Goal: Transaction & Acquisition: Book appointment/travel/reservation

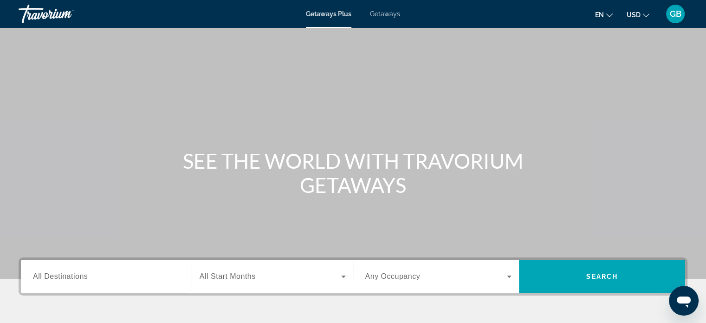
click at [377, 14] on span "Getaways" at bounding box center [385, 13] width 30 height 7
click at [78, 276] on span "All Destinations" at bounding box center [60, 276] width 55 height 8
click at [78, 276] on input "Destination All Destinations" at bounding box center [106, 276] width 147 height 11
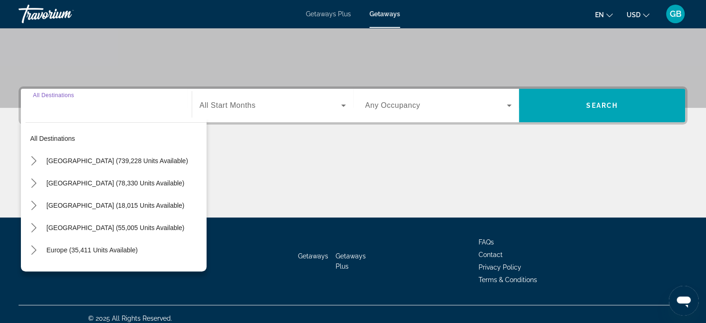
scroll to position [179, 0]
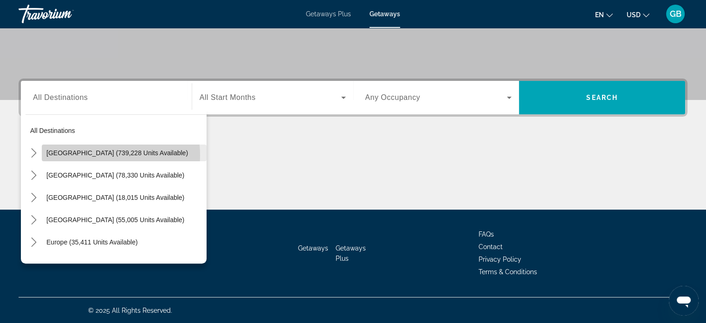
click at [95, 155] on span "[GEOGRAPHIC_DATA] (739,228 units available)" at bounding box center [117, 152] width 142 height 7
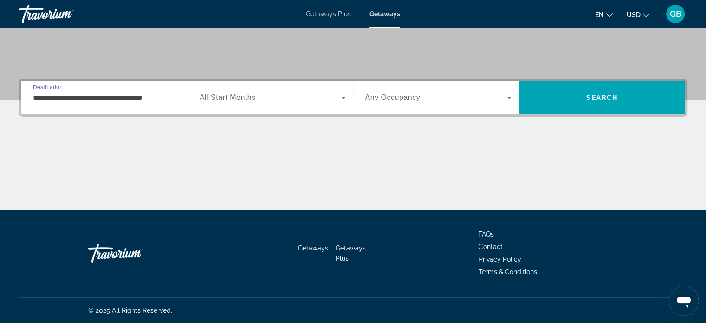
click at [129, 98] on input "**********" at bounding box center [106, 97] width 147 height 11
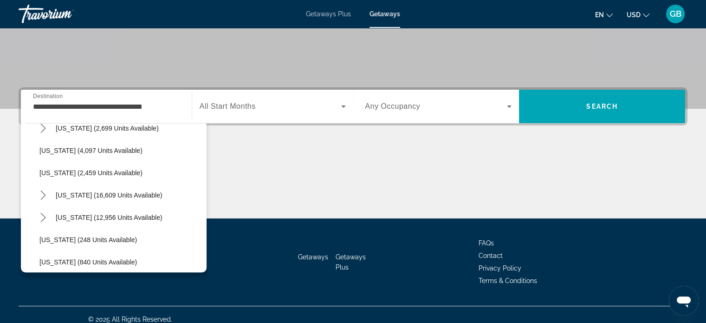
scroll to position [606, 0]
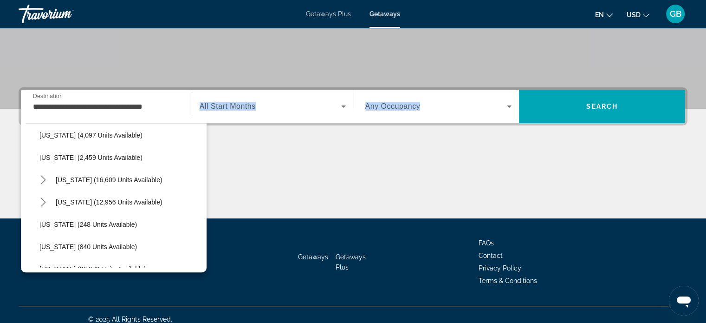
drag, startPoint x: 206, startPoint y: 198, endPoint x: 201, endPoint y: 196, distance: 5.0
click at [201, 196] on div "**********" at bounding box center [353, 152] width 706 height 131
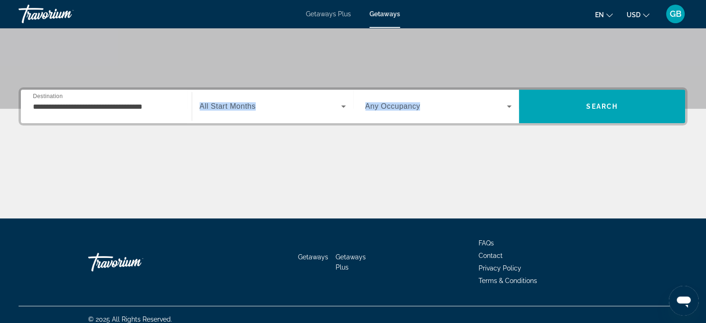
click at [145, 107] on input "**********" at bounding box center [106, 106] width 147 height 11
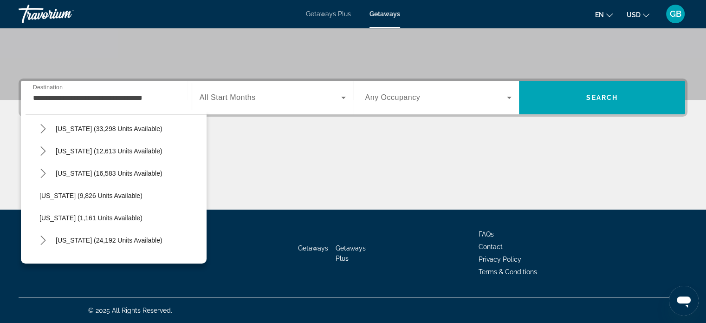
scroll to position [815, 0]
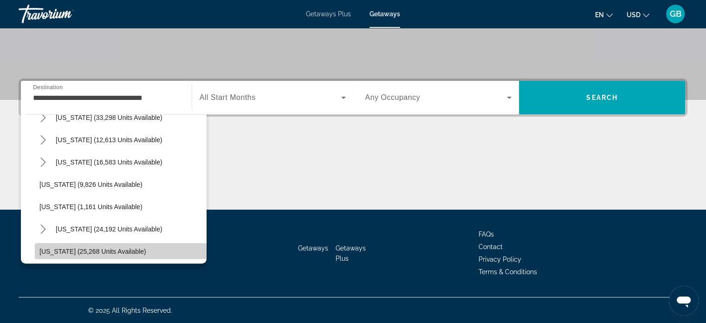
click at [129, 248] on span "[US_STATE] (25,268 units available)" at bounding box center [92, 250] width 107 height 7
type input "**********"
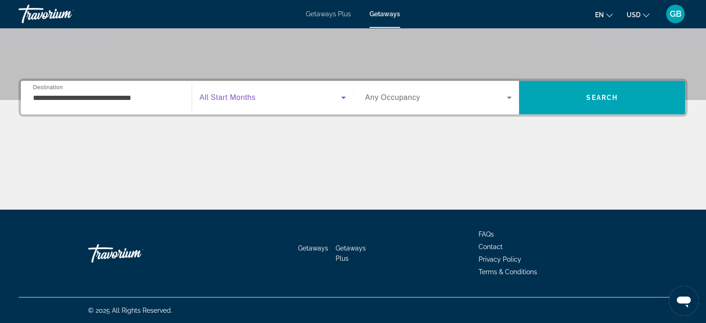
click at [243, 102] on span "Search widget" at bounding box center [271, 97] width 142 height 11
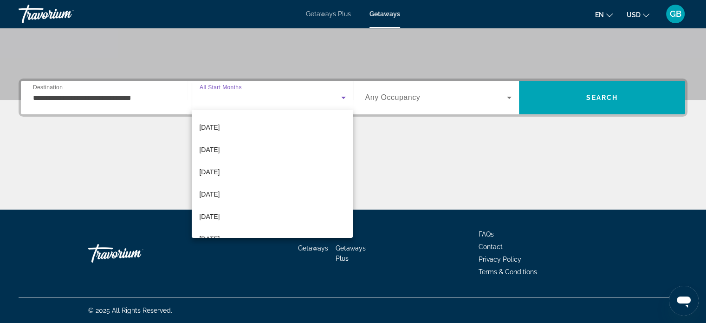
scroll to position [191, 0]
drag, startPoint x: 345, startPoint y: 210, endPoint x: 346, endPoint y: 196, distance: 13.5
click at [346, 196] on div "All Start Months [DATE] [DATE] [DATE] [DATE] [DATE] [DATE] [DATE] [DATE] [DATE]…" at bounding box center [272, 174] width 161 height 128
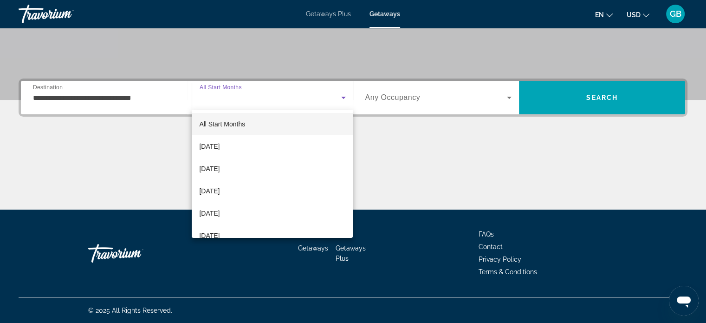
scroll to position [0, 0]
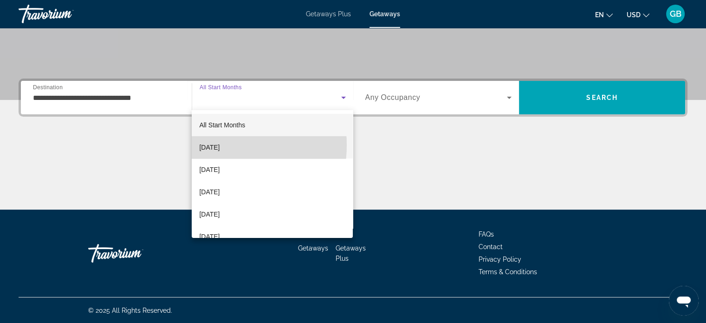
click at [215, 145] on span "[DATE]" at bounding box center [209, 147] width 20 height 11
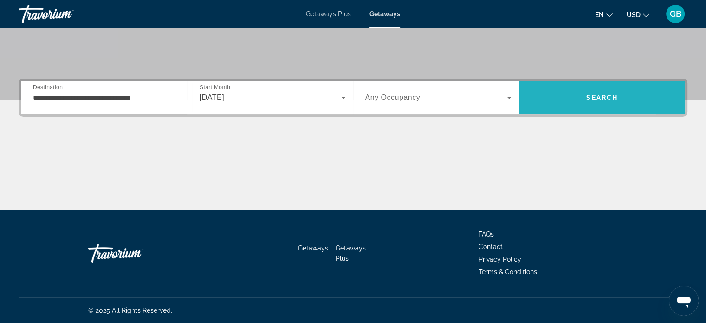
click at [553, 98] on span "Search" at bounding box center [602, 97] width 166 height 22
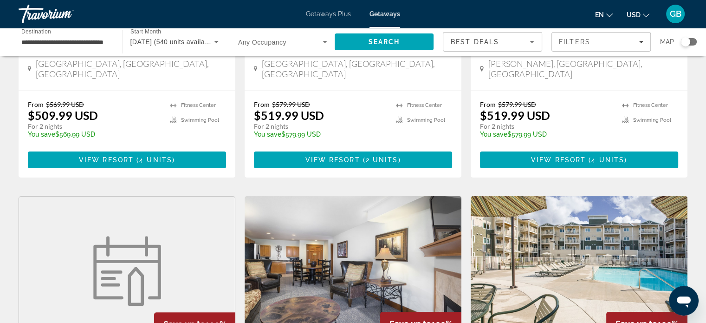
scroll to position [230, 0]
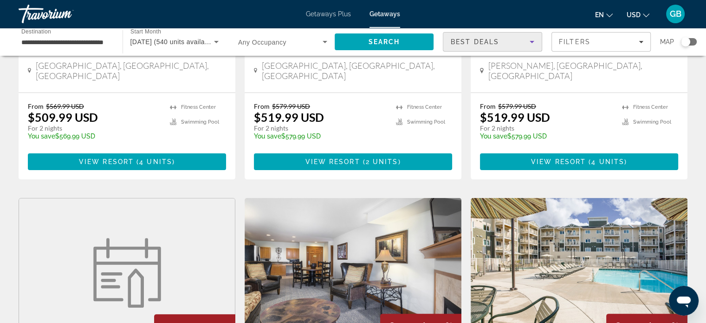
click at [530, 39] on icon "Sort by" at bounding box center [531, 41] width 11 height 11
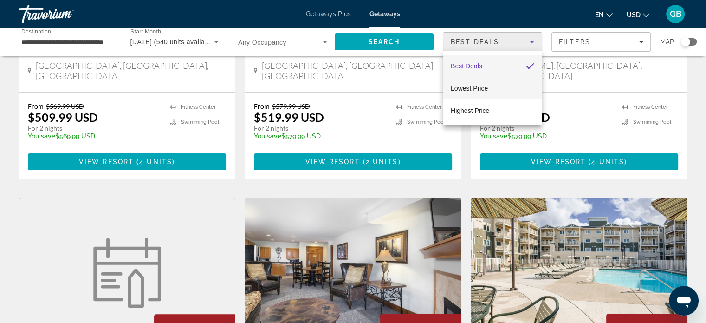
click at [484, 87] on span "Lowest Price" at bounding box center [469, 87] width 37 height 7
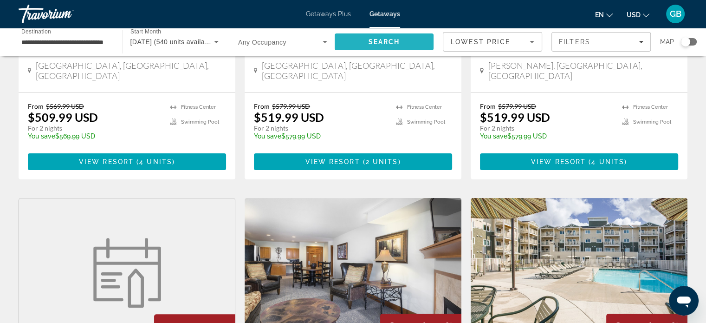
click at [399, 44] on span "Search" at bounding box center [384, 41] width 32 height 7
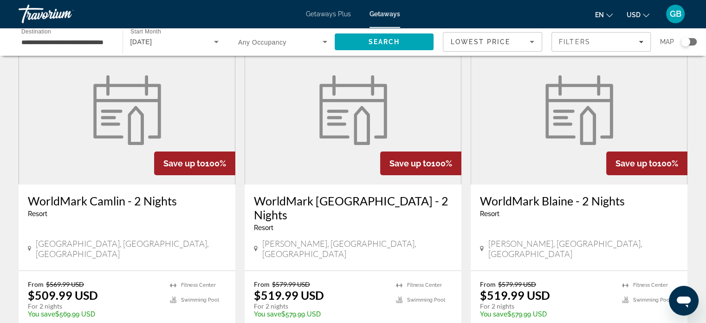
scroll to position [56, 0]
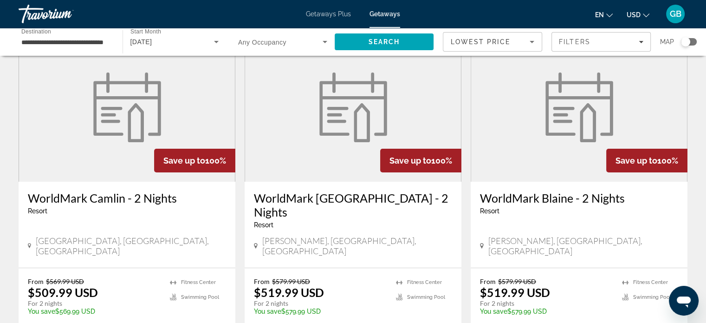
click at [693, 41] on div "Search widget" at bounding box center [689, 41] width 16 height 7
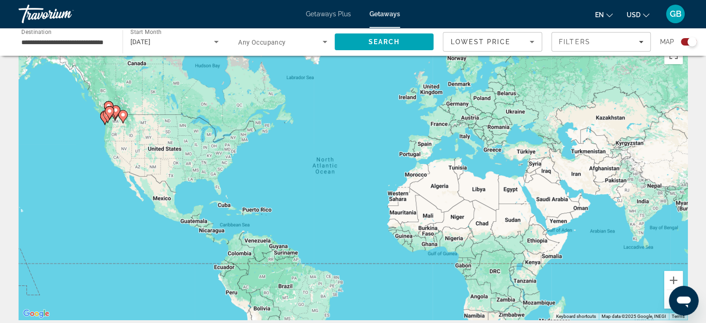
scroll to position [22, 0]
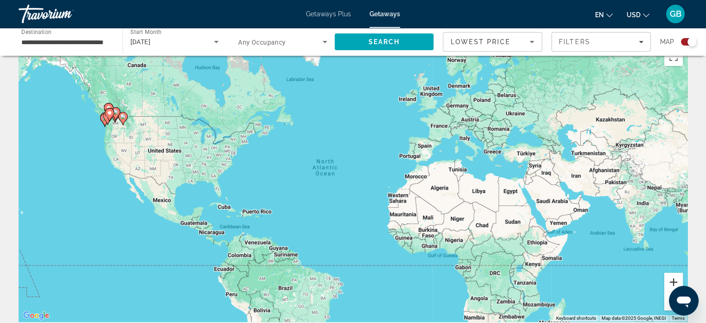
click at [674, 282] on button "Zoom in" at bounding box center [673, 281] width 19 height 19
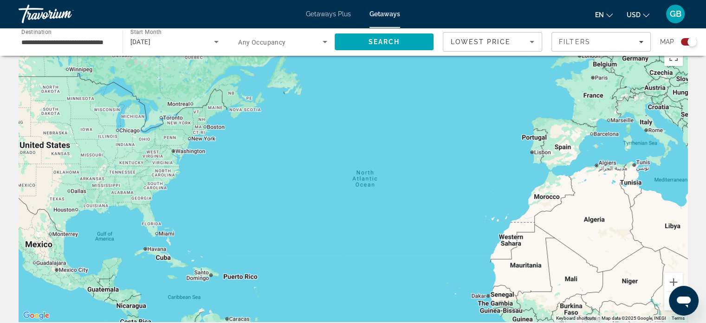
drag, startPoint x: 169, startPoint y: 77, endPoint x: 361, endPoint y: 133, distance: 200.3
click at [361, 133] on div "Main content" at bounding box center [353, 182] width 669 height 278
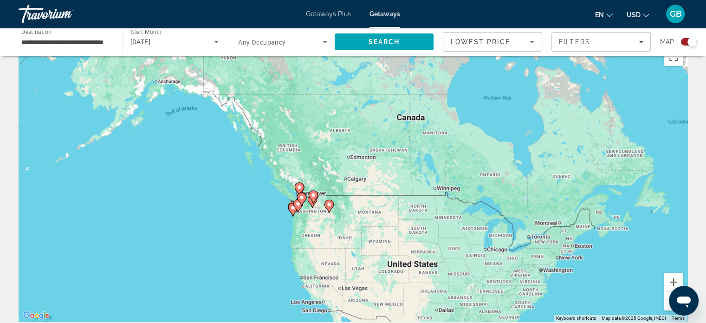
drag, startPoint x: 157, startPoint y: 201, endPoint x: 379, endPoint y: 281, distance: 235.3
click at [379, 281] on div "To activate drag with keyboard, press Alt + Enter. Once in keyboard drag state,…" at bounding box center [353, 182] width 669 height 278
click at [291, 207] on image "Main content" at bounding box center [293, 208] width 6 height 6
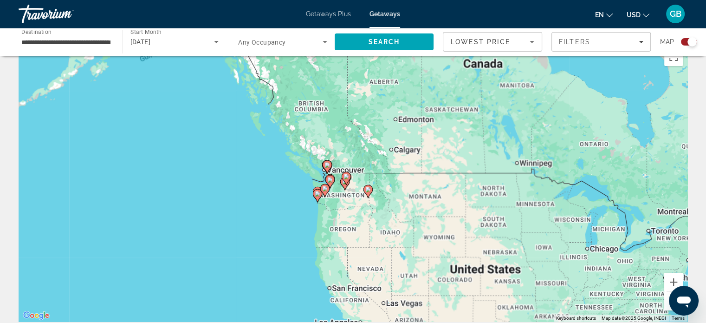
click at [291, 207] on div "To activate drag with keyboard, press Alt + Enter. Once in keyboard drag state,…" at bounding box center [353, 182] width 669 height 278
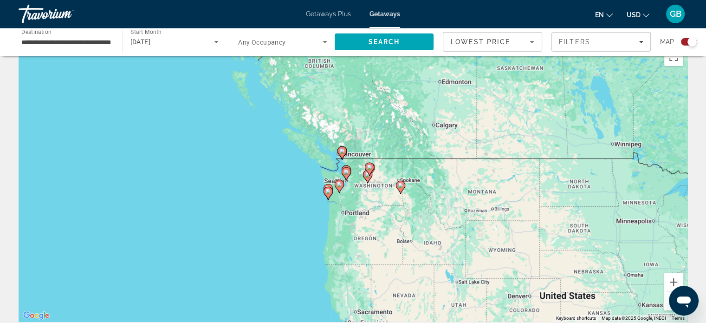
click at [328, 191] on image "Main content" at bounding box center [328, 191] width 6 height 6
type input "**********"
click at [353, 182] on div "Main content" at bounding box center [687, 182] width 669 height 0
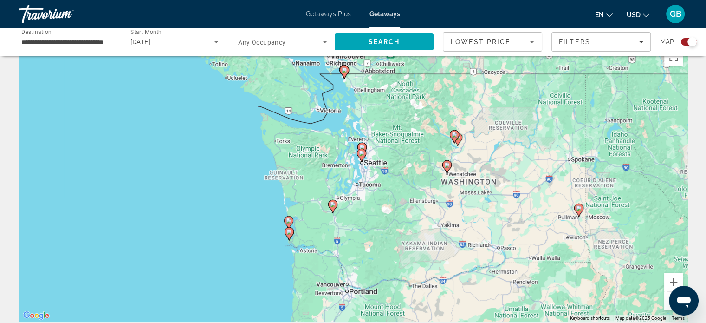
click at [335, 206] on image "Main content" at bounding box center [333, 204] width 6 height 6
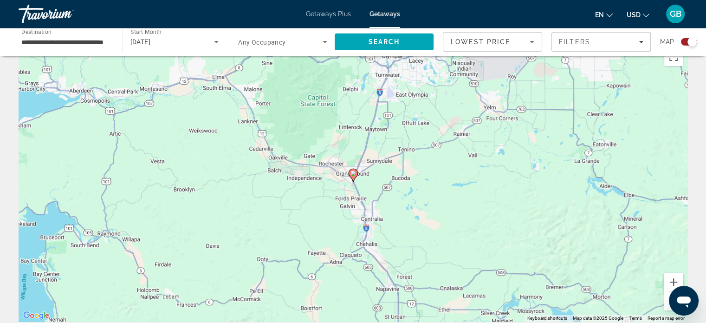
click at [353, 175] on image "Main content" at bounding box center [353, 173] width 6 height 6
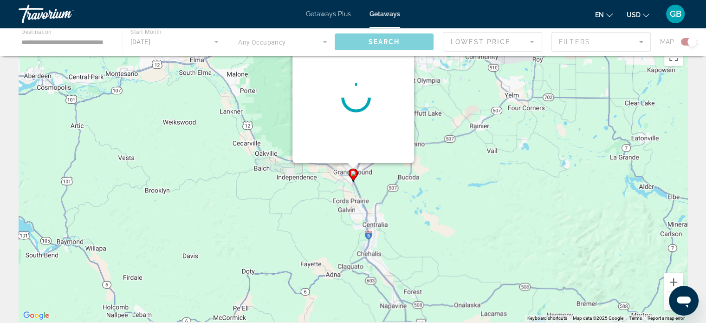
click at [353, 182] on div "To navigate, press the arrow keys. To activate drag with keyboard, press Alt + …" at bounding box center [687, 182] width 669 height 0
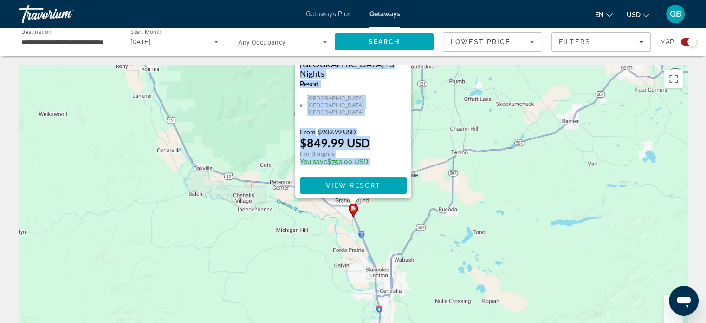
click at [672, 318] on button "Zoom out" at bounding box center [673, 323] width 19 height 19
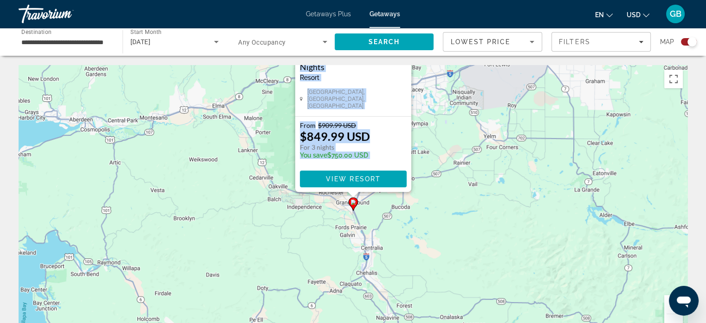
click at [672, 318] on button "Zoom out" at bounding box center [673, 323] width 19 height 19
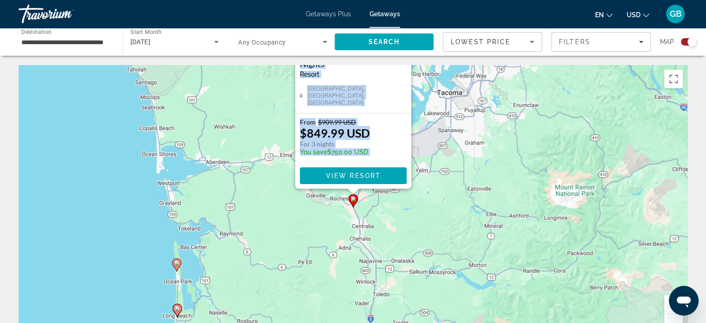
click at [672, 318] on button "Zoom out" at bounding box center [673, 323] width 19 height 19
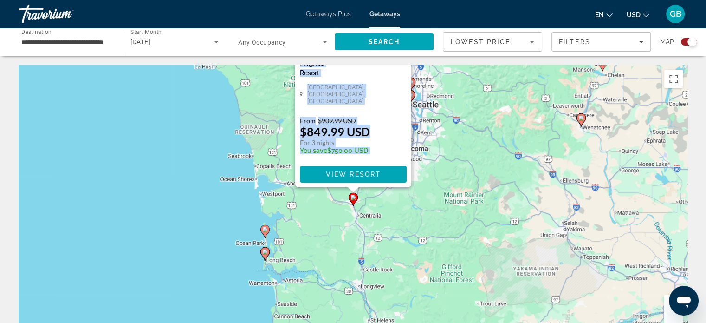
click at [264, 253] on image "Main content" at bounding box center [265, 252] width 6 height 6
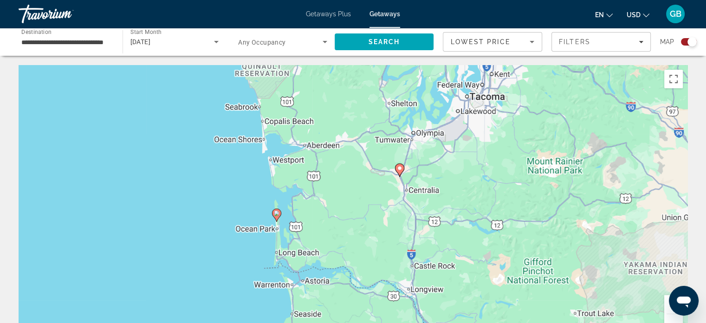
click at [264, 253] on div "To activate drag with keyboard, press Alt + Enter. Once in keyboard drag state,…" at bounding box center [353, 204] width 669 height 278
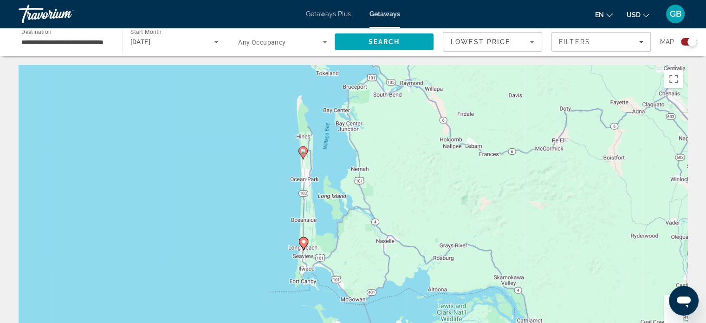
click at [302, 240] on image "Main content" at bounding box center [304, 242] width 6 height 6
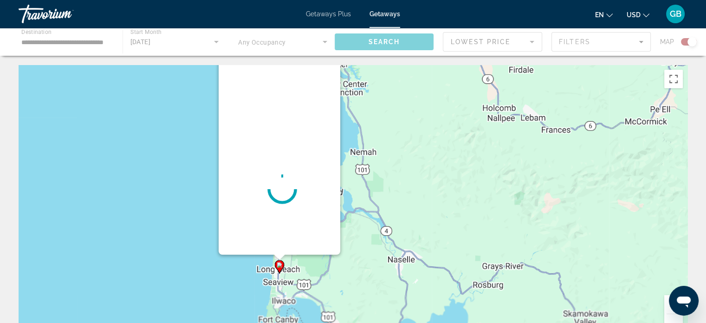
click at [353, 204] on div "To navigate, press the arrow keys. To activate drag with keyboard, press Alt + …" at bounding box center [687, 204] width 669 height 0
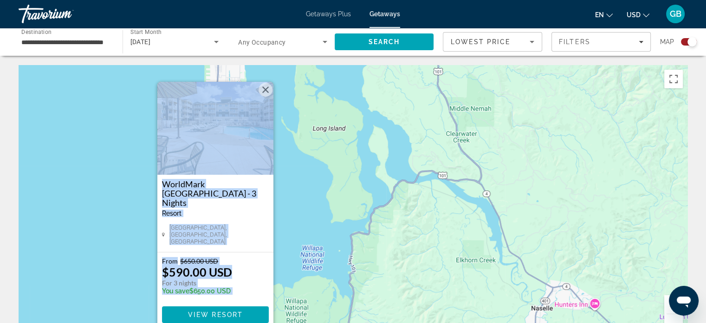
click at [265, 97] on button "Close" at bounding box center [266, 90] width 14 height 14
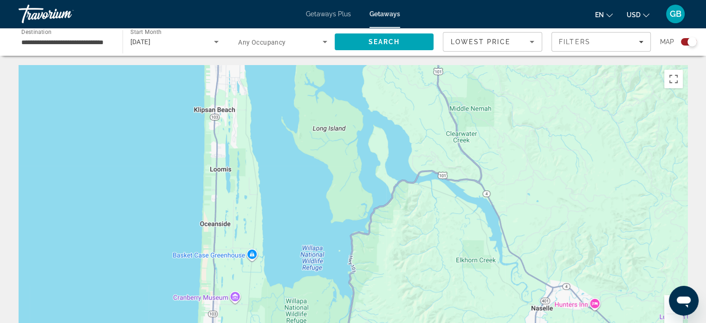
click at [671, 318] on button "Zoom out" at bounding box center [673, 323] width 19 height 19
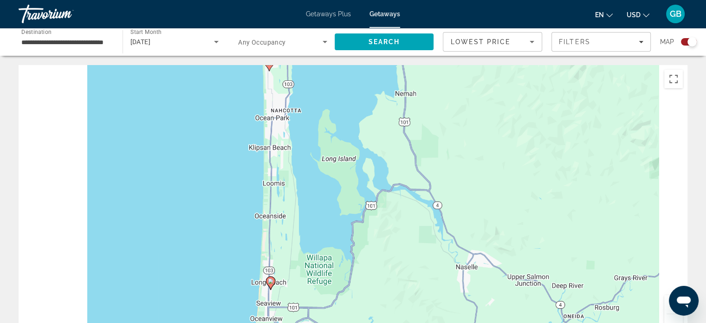
click at [671, 318] on button "Zoom out" at bounding box center [673, 323] width 19 height 19
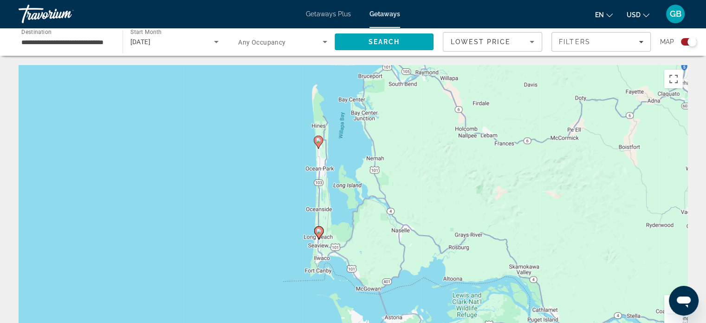
click at [319, 139] on image "Main content" at bounding box center [319, 140] width 6 height 6
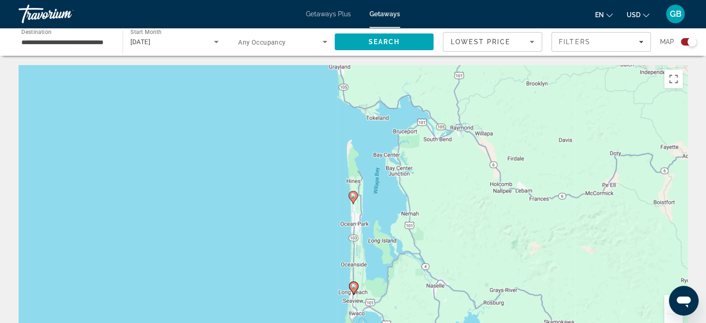
click at [319, 139] on div "To activate drag with keyboard, press Alt + Enter. Once in keyboard drag state,…" at bounding box center [353, 204] width 669 height 278
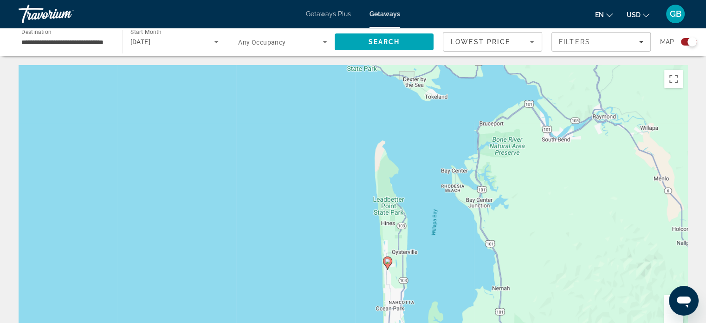
click at [385, 258] on image "Main content" at bounding box center [388, 261] width 6 height 6
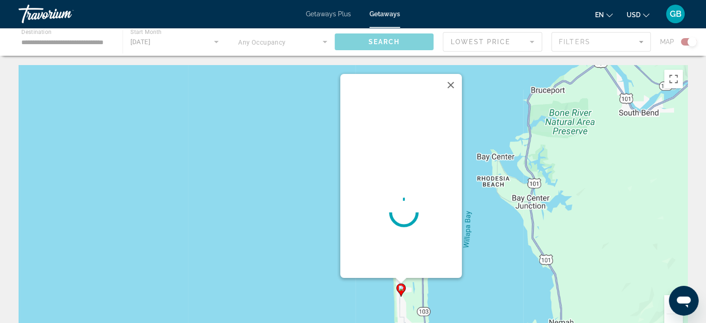
click at [385, 204] on div "To navigate, press the arrow keys. To activate drag with keyboard, press Alt + …" at bounding box center [687, 204] width 669 height 0
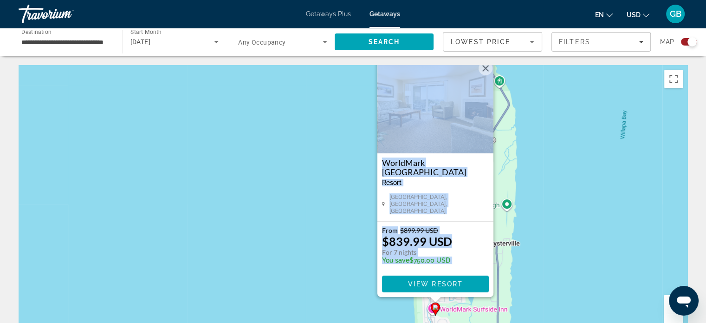
click at [485, 72] on button "Close" at bounding box center [486, 68] width 14 height 14
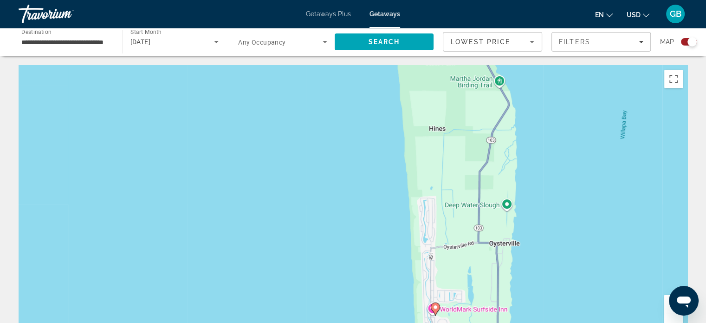
click at [670, 320] on button "Zoom out" at bounding box center [673, 323] width 19 height 19
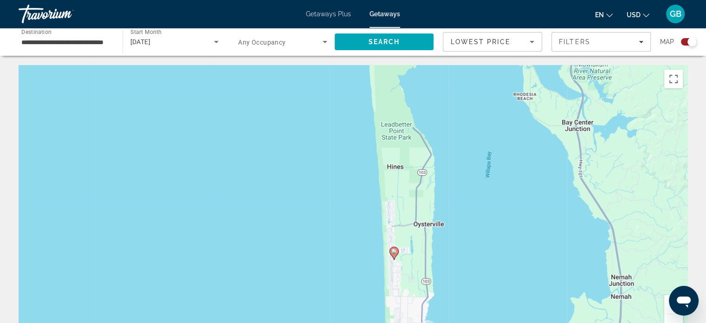
click at [670, 320] on button "Zoom out" at bounding box center [673, 323] width 19 height 19
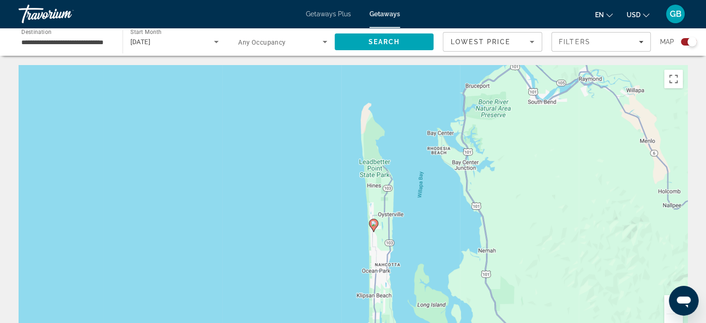
click at [670, 320] on button "Zoom out" at bounding box center [673, 323] width 19 height 19
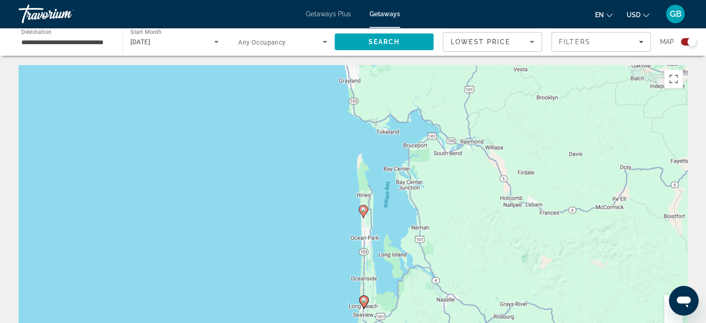
click at [670, 320] on button "Zoom out" at bounding box center [673, 323] width 19 height 19
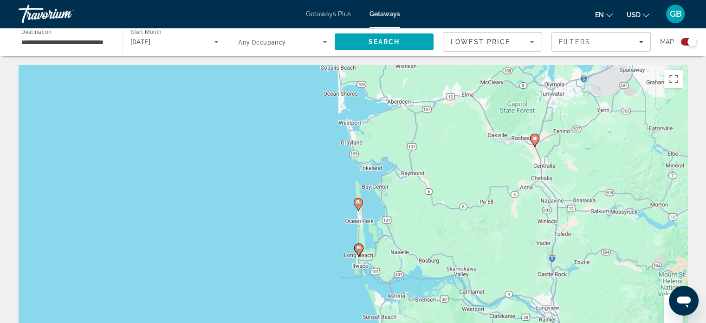
click at [670, 320] on button "Zoom out" at bounding box center [673, 323] width 19 height 19
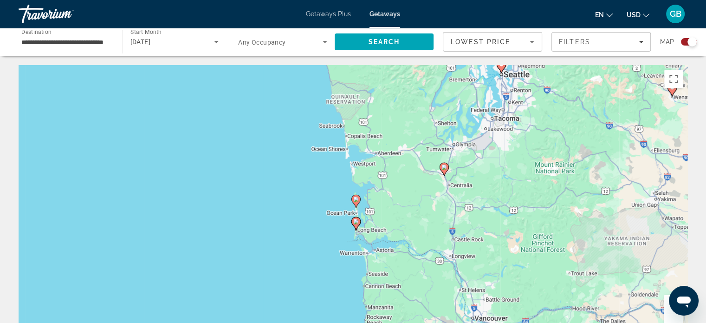
click at [670, 320] on button "Zoom out" at bounding box center [673, 323] width 19 height 19
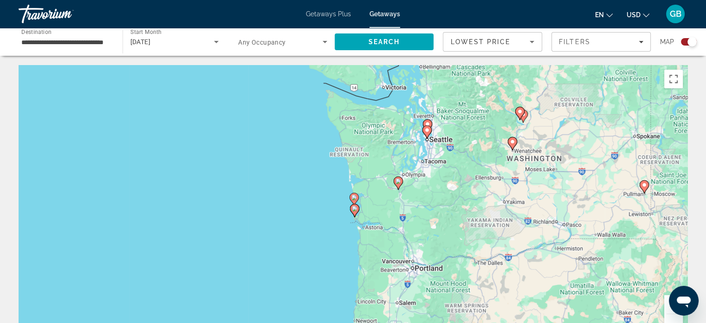
click at [670, 320] on button "Zoom out" at bounding box center [673, 323] width 19 height 19
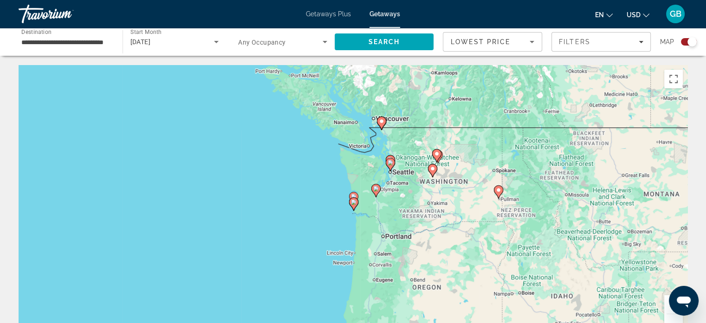
click at [433, 167] on image "Main content" at bounding box center [433, 169] width 6 height 6
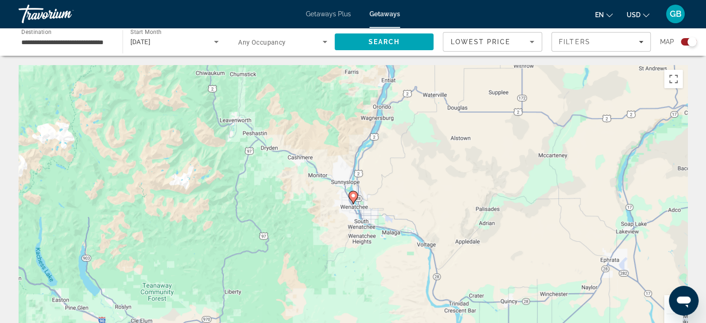
click at [355, 200] on gmp-advanced-marker "Main content" at bounding box center [353, 197] width 9 height 14
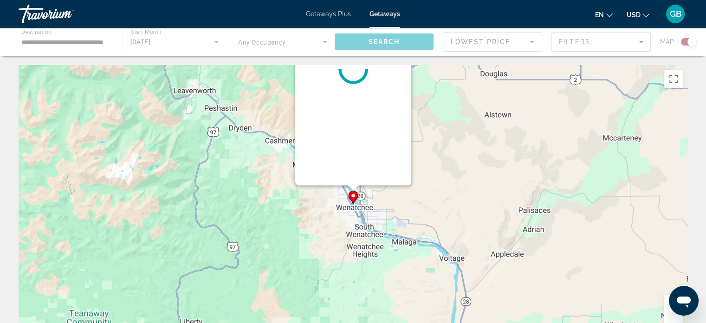
click at [355, 200] on gmp-advanced-marker "Main content" at bounding box center [353, 197] width 9 height 14
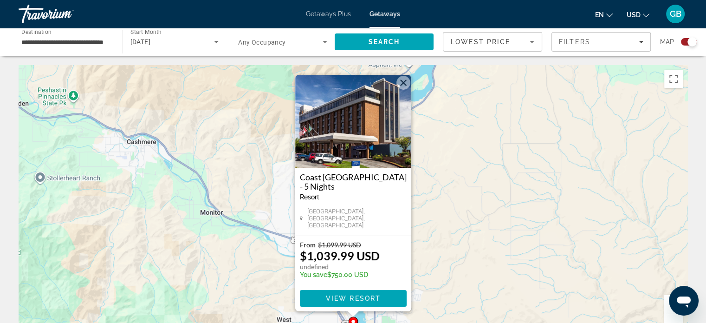
click at [670, 317] on button "Zoom out" at bounding box center [673, 323] width 19 height 19
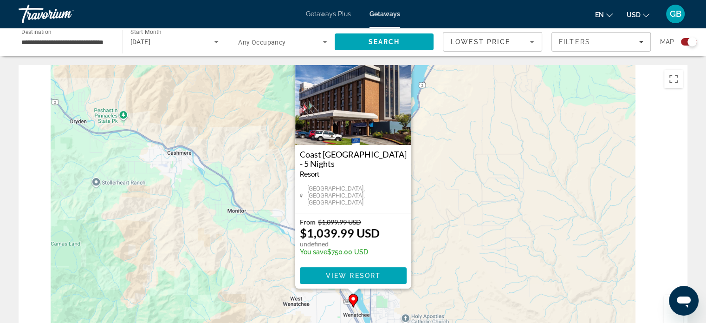
click at [670, 317] on button "Zoom out" at bounding box center [673, 323] width 19 height 19
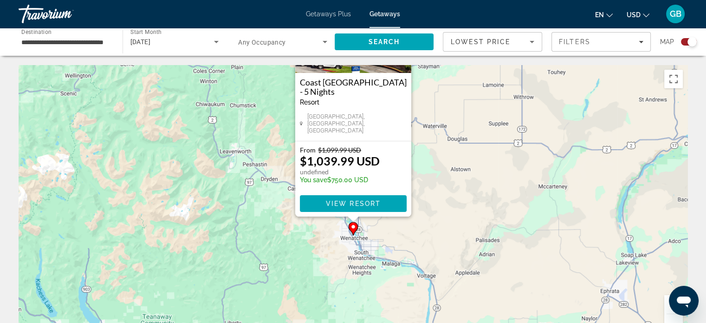
click at [670, 317] on button "Zoom out" at bounding box center [673, 323] width 19 height 19
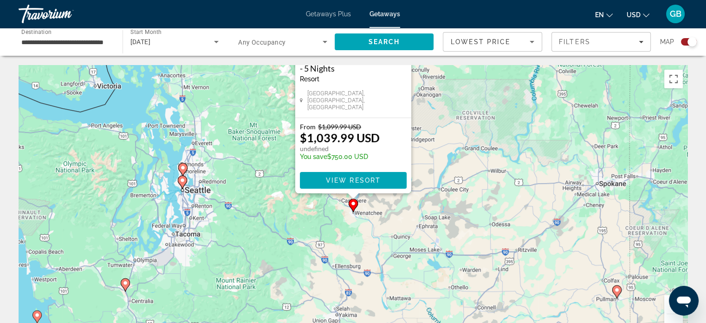
click at [614, 294] on icon "Main content" at bounding box center [616, 291] width 9 height 13
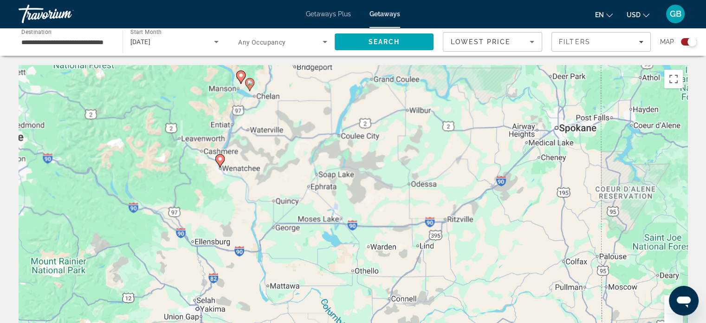
click at [614, 294] on div "To navigate, press the arrow keys. To activate drag with keyboard, press Alt + …" at bounding box center [353, 204] width 669 height 278
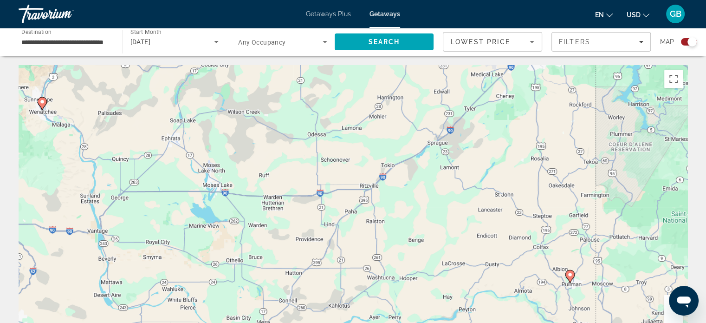
click at [568, 280] on gmp-advanced-marker "Main content" at bounding box center [569, 276] width 9 height 14
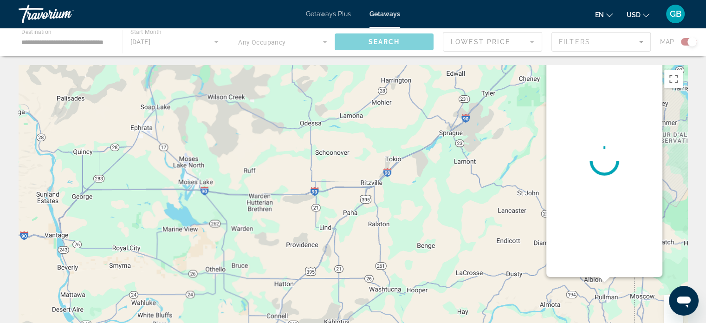
click at [568, 280] on div "To navigate, press the arrow keys." at bounding box center [353, 204] width 669 height 278
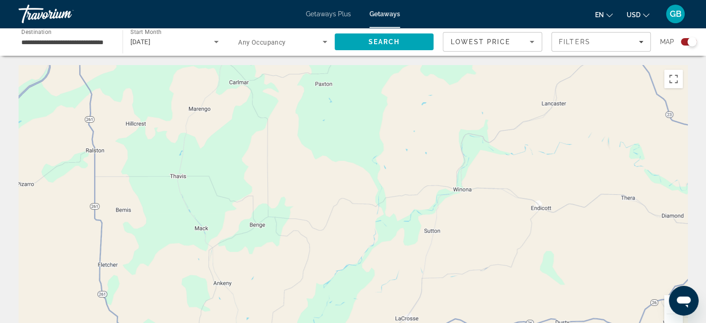
click at [675, 315] on button "Zoom out" at bounding box center [673, 323] width 19 height 19
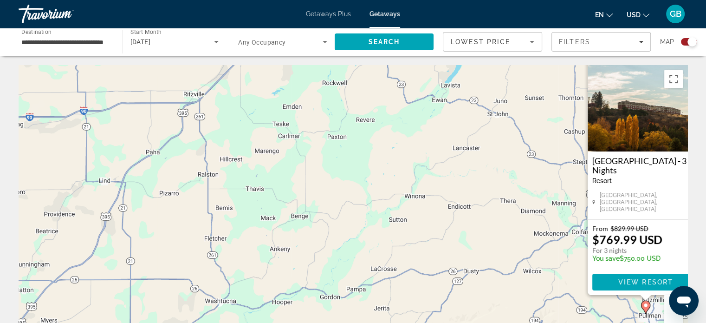
click at [675, 315] on button "Zoom out" at bounding box center [673, 323] width 19 height 19
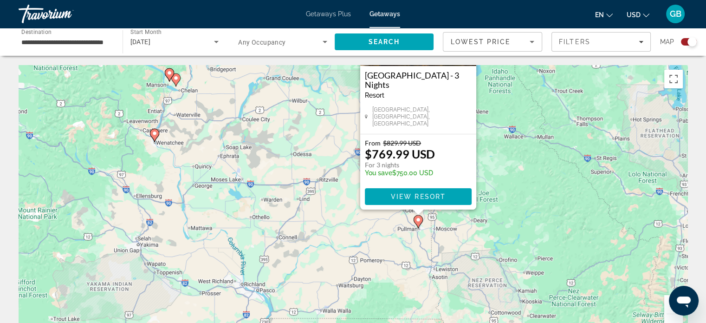
click at [675, 315] on button "Zoom out" at bounding box center [673, 323] width 19 height 19
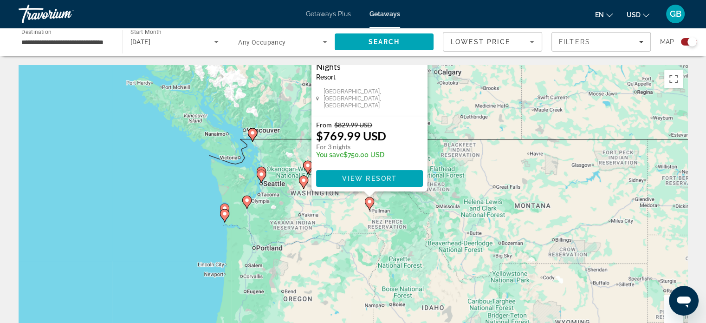
click at [253, 133] on image "Main content" at bounding box center [253, 133] width 6 height 6
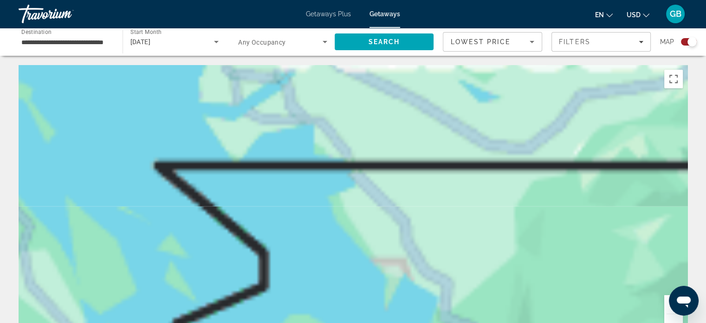
click at [253, 133] on div "To navigate, press the arrow keys. To activate drag with keyboard, press Alt + …" at bounding box center [353, 204] width 669 height 278
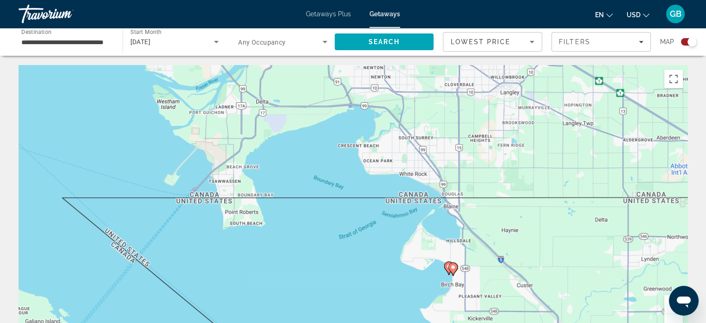
click at [447, 266] on image "Main content" at bounding box center [449, 266] width 6 height 6
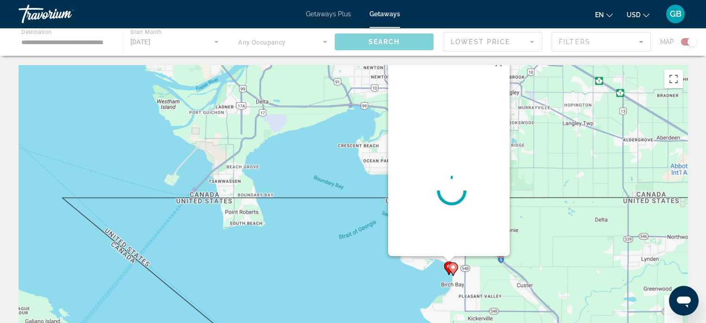
click at [447, 266] on div "To navigate, press the arrow keys. To activate drag with keyboard, press Alt + …" at bounding box center [353, 204] width 669 height 278
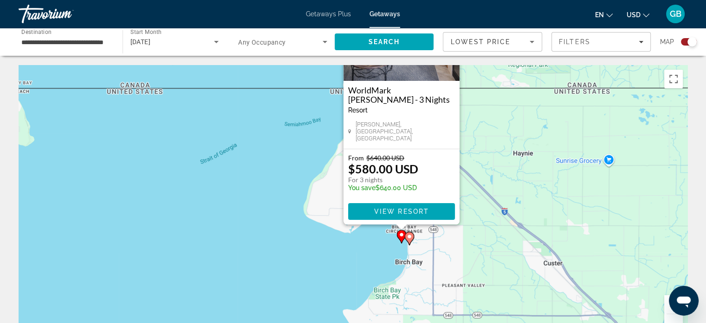
click at [511, 201] on div "To activate drag with keyboard, press Alt + Enter. Once in keyboard drag state,…" at bounding box center [353, 204] width 669 height 278
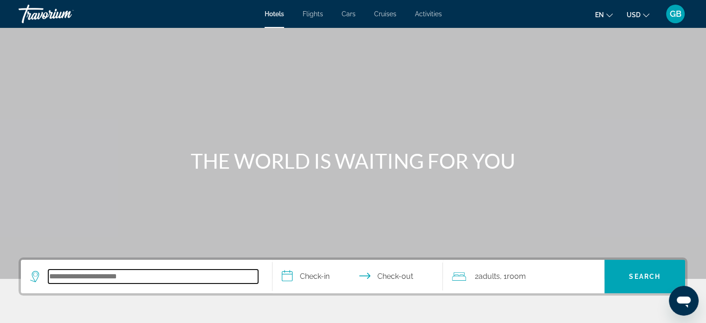
click at [83, 276] on input "Search hotel destination" at bounding box center [153, 276] width 210 height 14
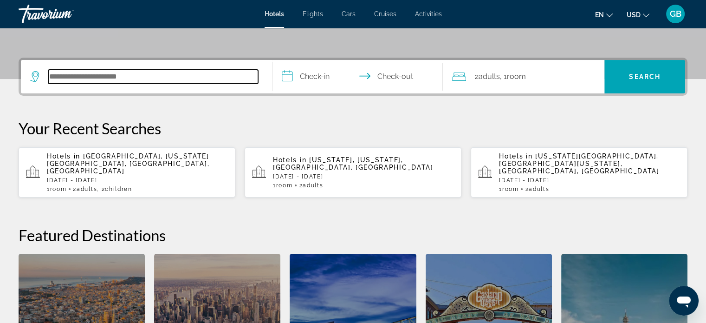
scroll to position [226, 0]
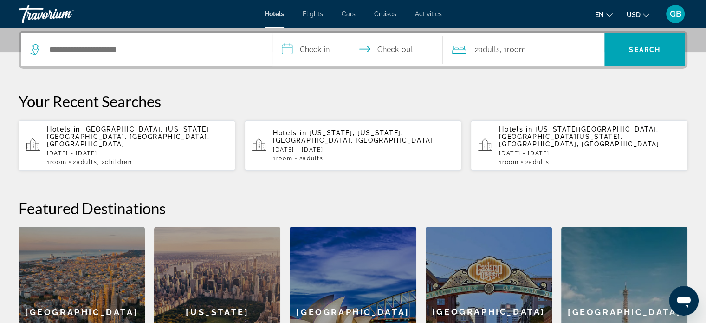
click at [193, 130] on span "Olympic National Park, Washington Coast, WA, United States" at bounding box center [128, 136] width 162 height 22
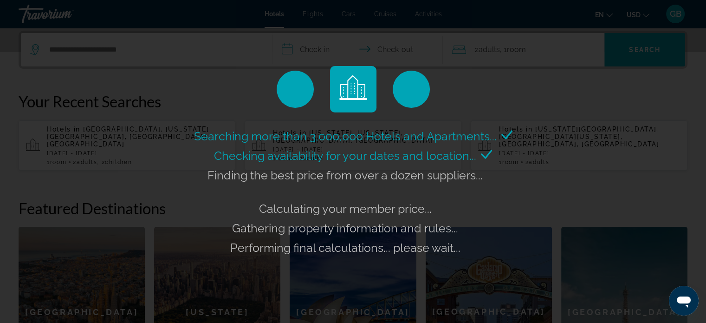
click at [359, 118] on div "Searching more than 3,000,000 Hotels and Apartments... Checking availability fo…" at bounding box center [353, 161] width 706 height 323
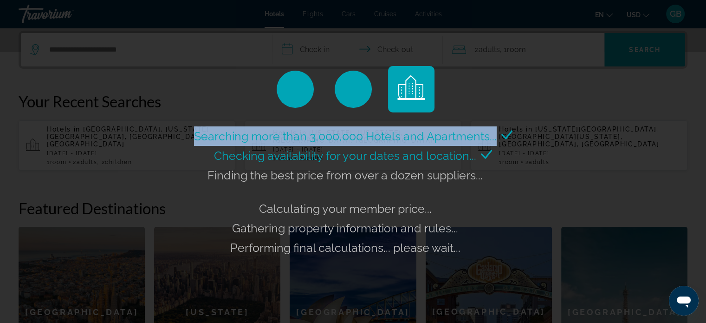
click at [359, 118] on div "Searching more than 3,000,000 Hotels and Apartments... Checking availability fo…" at bounding box center [353, 161] width 706 height 323
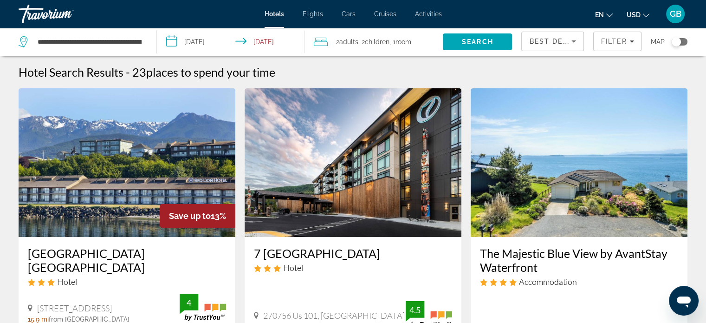
click at [210, 38] on input "**********" at bounding box center [232, 43] width 151 height 31
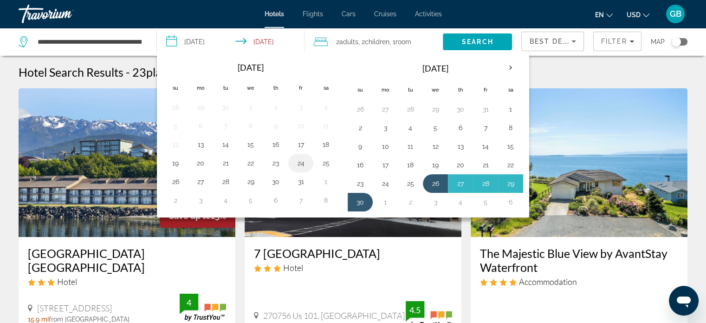
click at [303, 165] on button "24" at bounding box center [300, 162] width 15 height 13
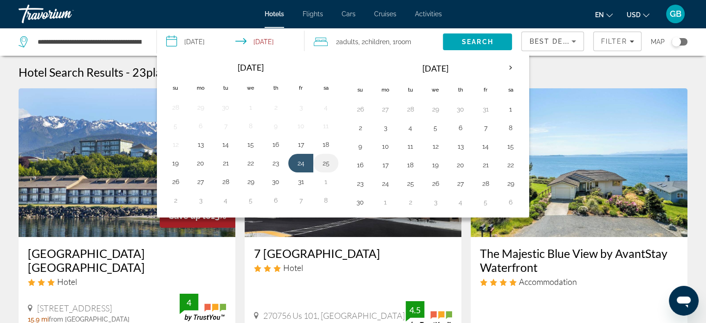
click at [325, 161] on button "25" at bounding box center [325, 162] width 15 height 13
type input "**********"
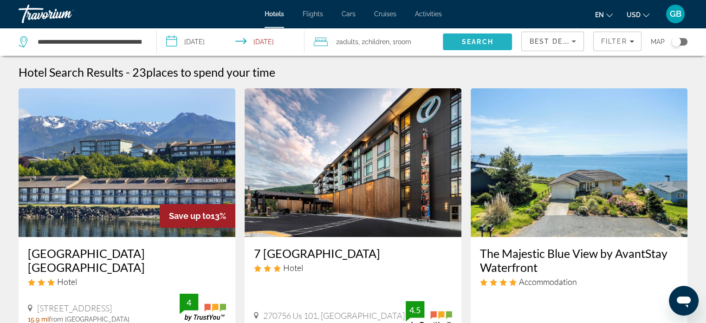
click at [486, 42] on span "Search" at bounding box center [478, 41] width 32 height 7
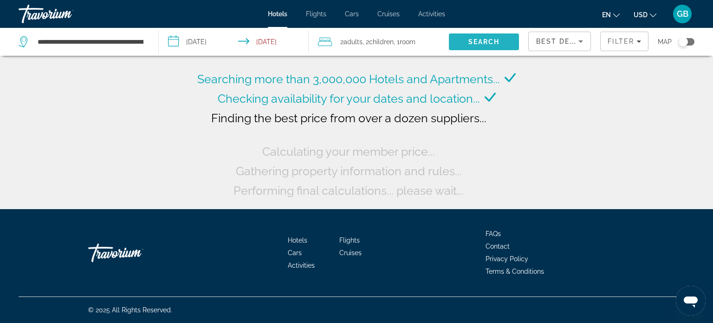
click at [486, 42] on span "Search" at bounding box center [484, 41] width 32 height 7
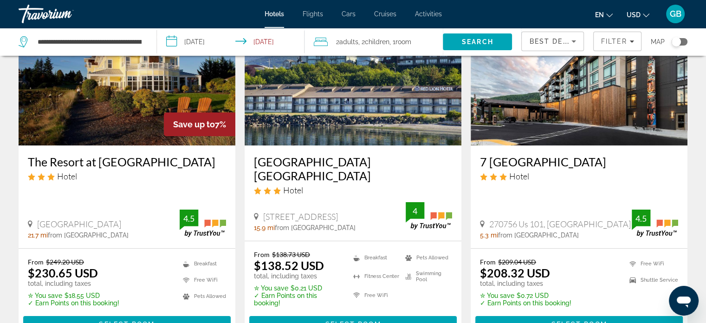
scroll to position [93, 0]
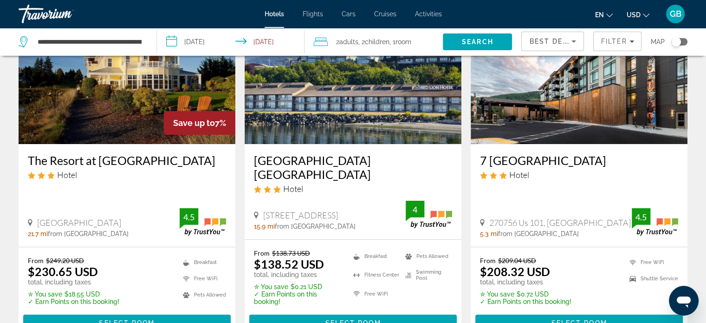
click at [374, 121] on img "Main content" at bounding box center [353, 69] width 217 height 149
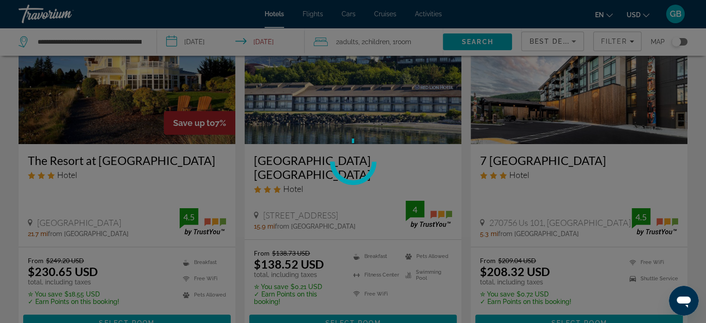
click at [374, 121] on div at bounding box center [353, 161] width 706 height 323
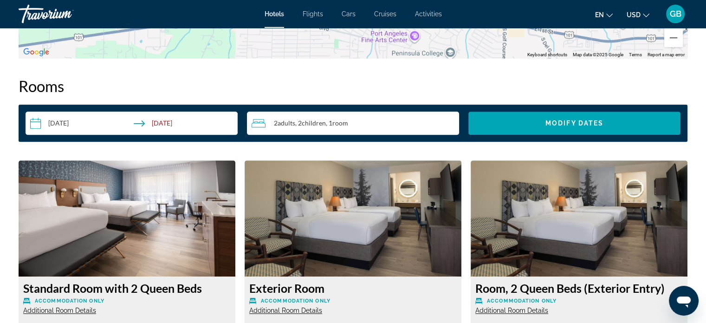
scroll to position [1149, 0]
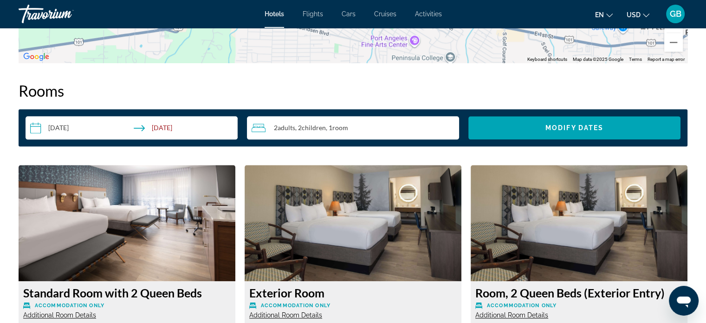
click at [317, 126] on span "Children" at bounding box center [314, 127] width 24 height 8
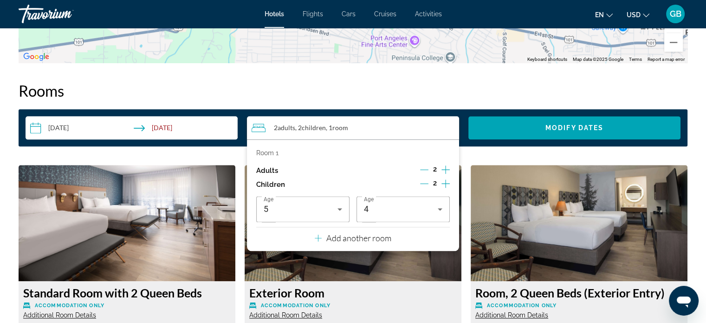
click at [446, 168] on icon "Increment adults" at bounding box center [445, 169] width 8 height 11
click at [338, 210] on icon "Travelers: 4 adults, 2 children" at bounding box center [339, 208] width 11 height 11
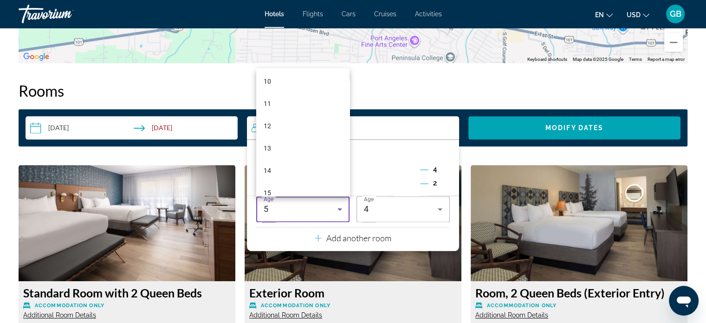
scroll to position [232, 0]
click at [268, 183] on span "15" at bounding box center [267, 185] width 7 height 11
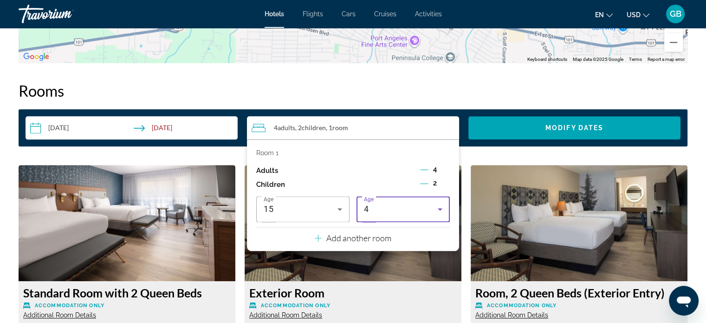
click at [439, 207] on icon "Travelers: 4 adults, 2 children" at bounding box center [439, 208] width 11 height 11
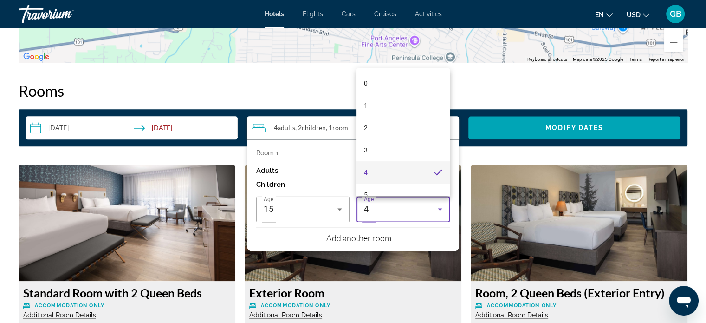
click at [439, 207] on div at bounding box center [353, 161] width 706 height 323
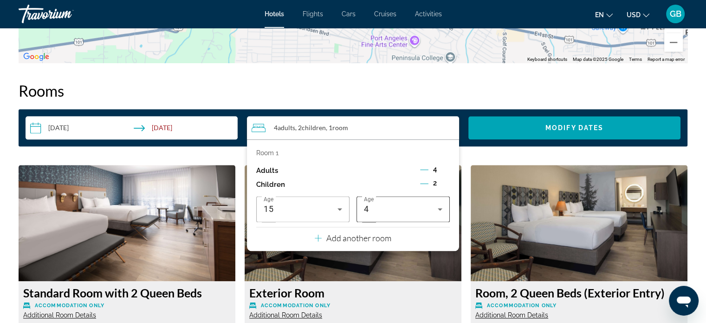
click at [439, 207] on icon "Travelers: 4 adults, 2 children" at bounding box center [439, 208] width 11 height 11
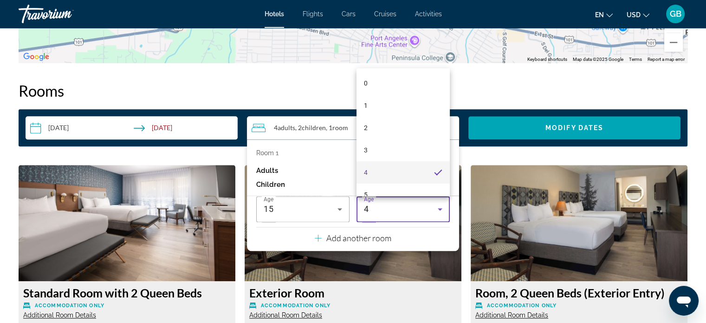
click at [439, 207] on div at bounding box center [353, 161] width 706 height 323
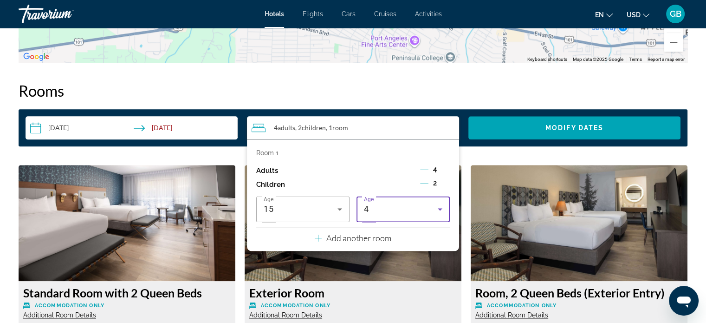
click at [440, 208] on icon "Travelers: 4 adults, 2 children" at bounding box center [440, 209] width 5 height 2
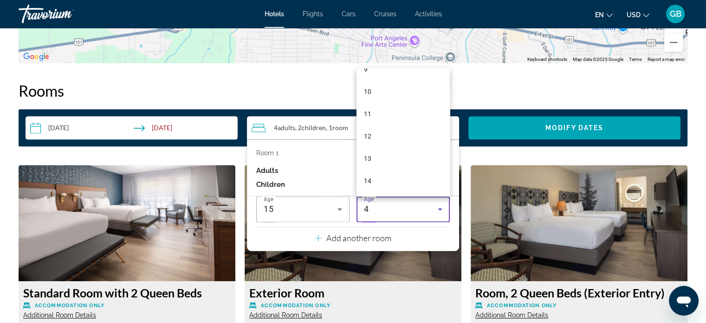
scroll to position [223, 0]
click at [372, 172] on mat-option "14" at bounding box center [402, 172] width 93 height 22
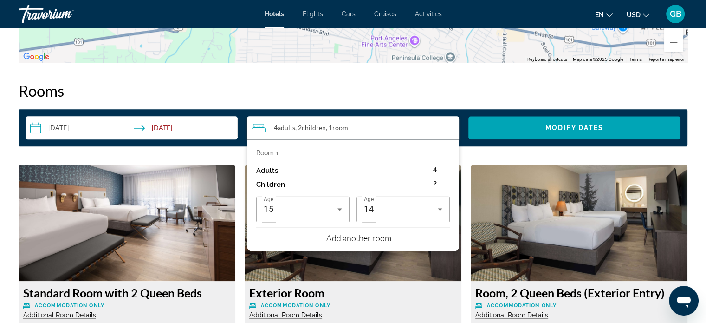
click at [382, 240] on p "Add another room" at bounding box center [358, 238] width 65 height 10
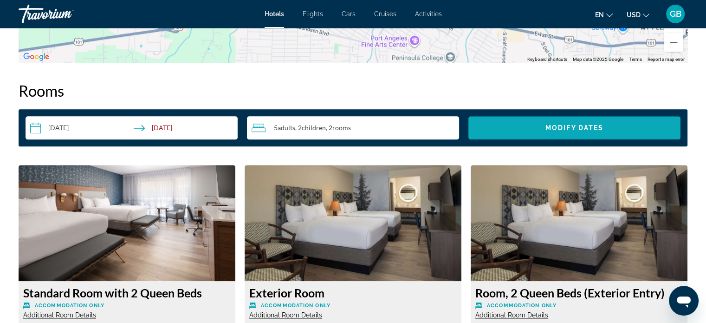
click at [537, 127] on span "Search widget" at bounding box center [574, 127] width 212 height 22
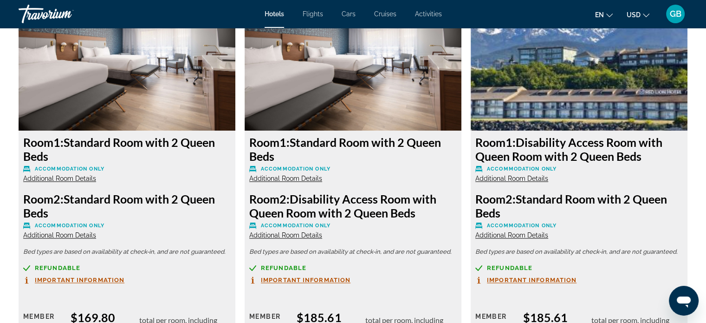
scroll to position [1291, 0]
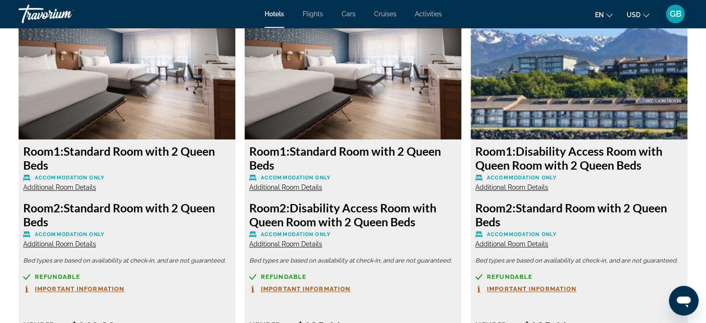
click at [71, 187] on span "Additional Room Details" at bounding box center [59, 186] width 73 height 7
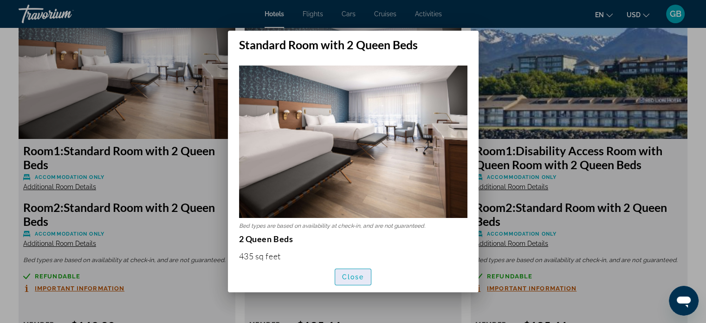
click at [351, 277] on span "Close" at bounding box center [353, 276] width 22 height 7
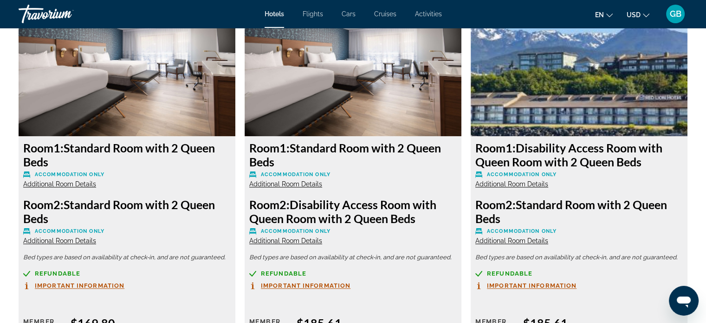
scroll to position [1279, 0]
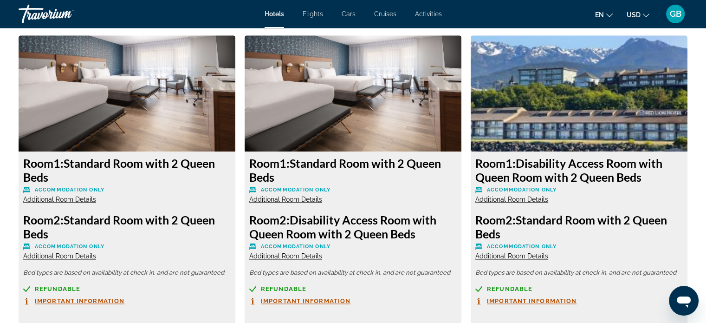
click at [81, 301] on span "Important Information" at bounding box center [80, 300] width 90 height 6
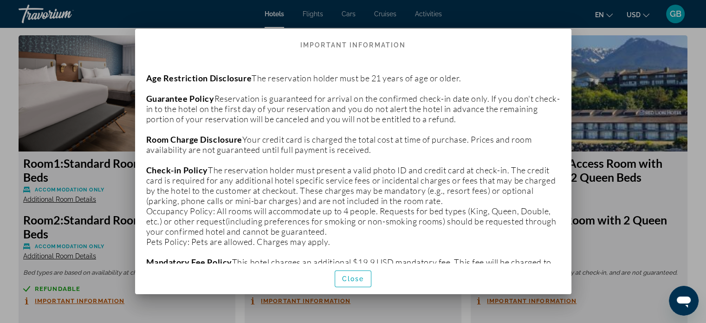
click at [586, 140] on div at bounding box center [353, 161] width 706 height 323
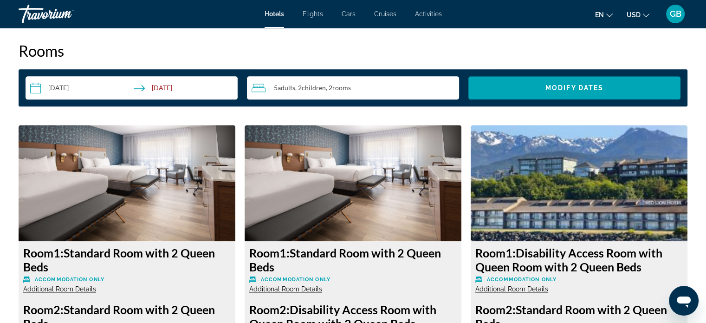
scroll to position [1186, 0]
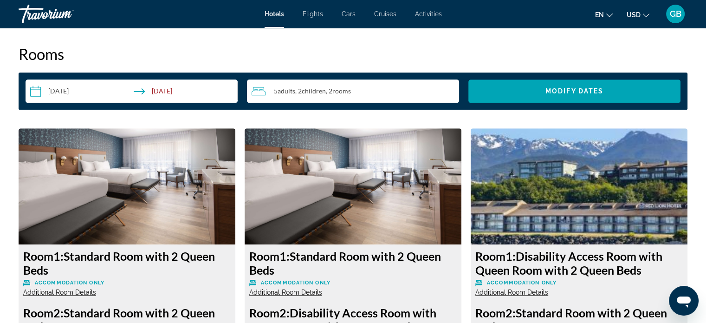
click at [58, 294] on span "Additional Room Details" at bounding box center [59, 291] width 73 height 7
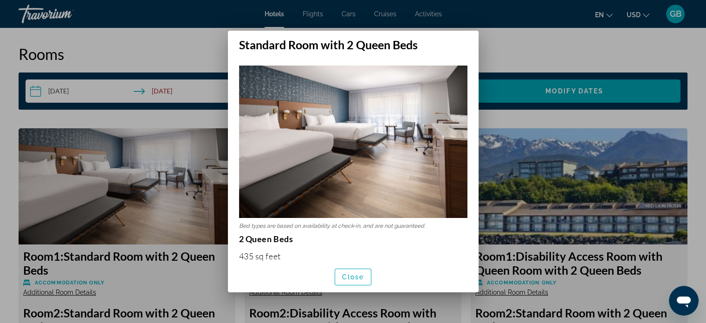
scroll to position [0, 0]
click at [349, 276] on span "Close" at bounding box center [353, 276] width 22 height 7
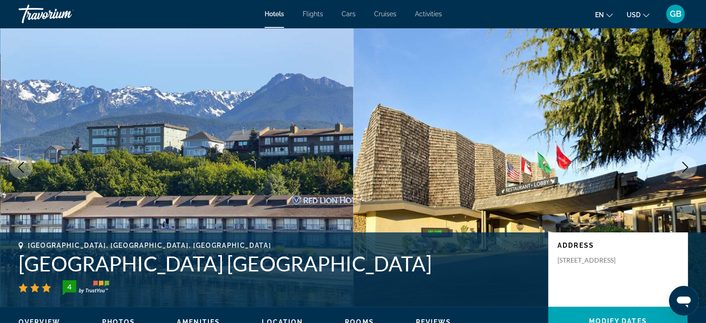
scroll to position [1186, 0]
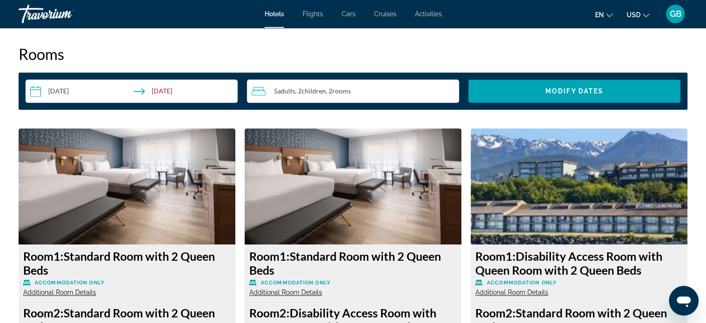
click at [122, 252] on h3 "Room 1: Standard Room with 2 Queen Beds" at bounding box center [126, 263] width 207 height 28
click at [159, 261] on h3 "Room 1: Standard Room with 2 Queen Beds" at bounding box center [126, 263] width 207 height 28
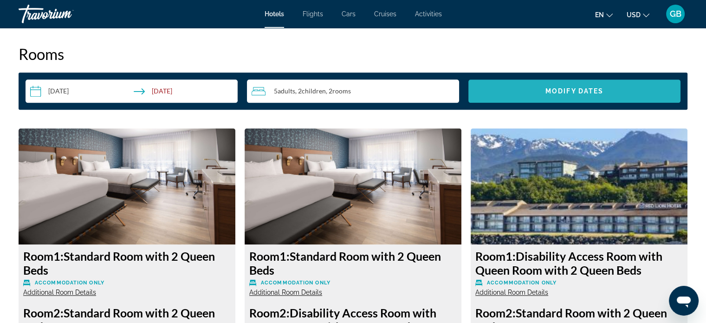
click at [567, 94] on span "Search widget" at bounding box center [574, 91] width 212 height 22
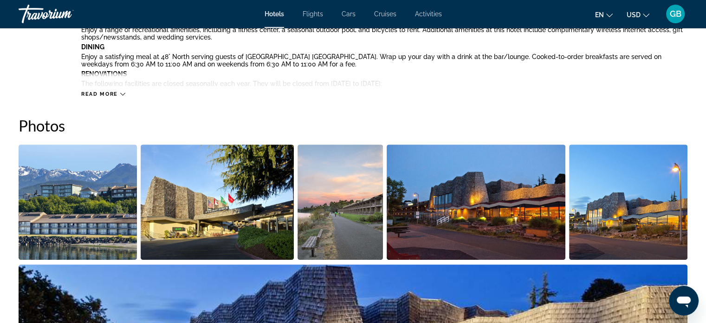
scroll to position [388, 0]
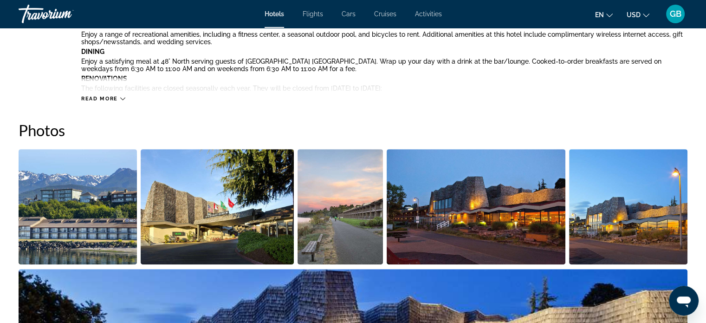
click at [122, 97] on icon "Main content" at bounding box center [122, 98] width 5 height 5
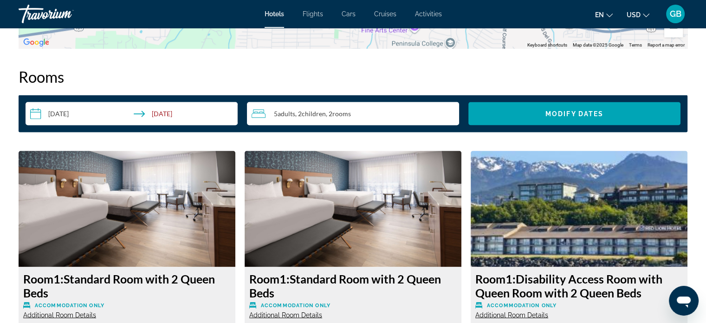
scroll to position [1688, 0]
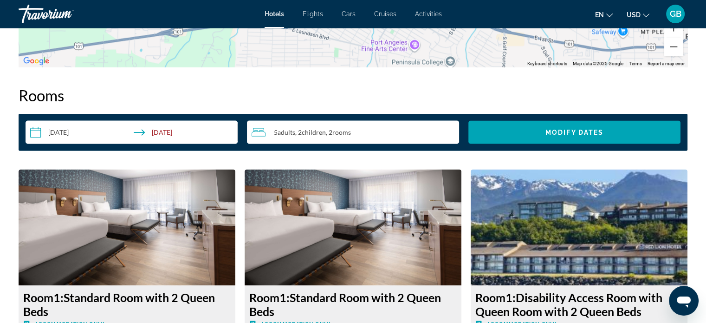
click at [102, 129] on input "**********" at bounding box center [134, 133] width 216 height 26
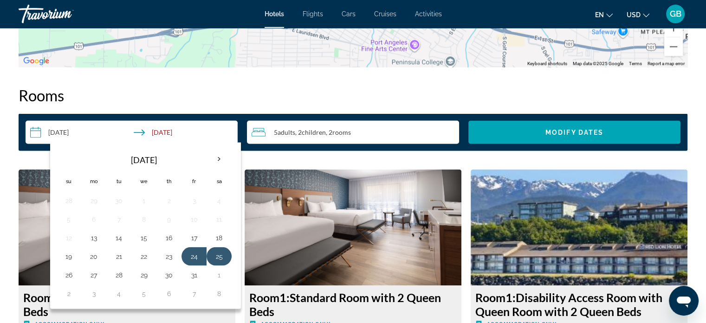
drag, startPoint x: 184, startPoint y: 256, endPoint x: 214, endPoint y: 254, distance: 30.7
click at [214, 254] on tr "19 20 21 22 23 24 25" at bounding box center [143, 255] width 175 height 19
click at [214, 254] on button "25" at bounding box center [219, 255] width 15 height 13
click at [67, 276] on button "26" at bounding box center [68, 274] width 15 height 13
type input "**********"
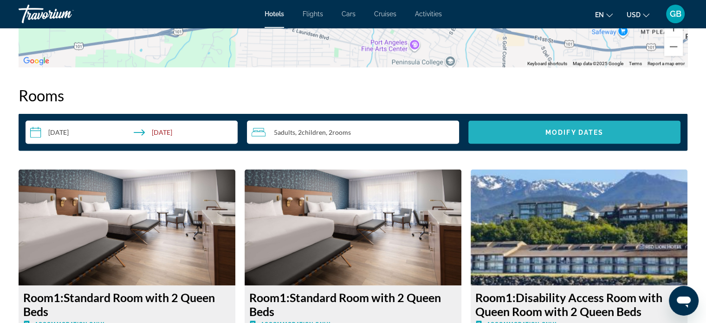
click at [589, 132] on span "Modify Dates" at bounding box center [574, 131] width 58 height 7
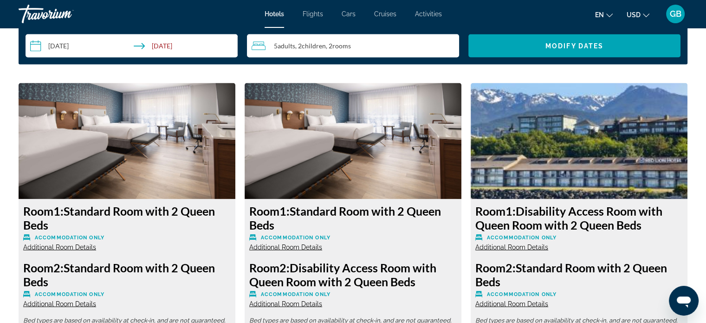
scroll to position [1770, 0]
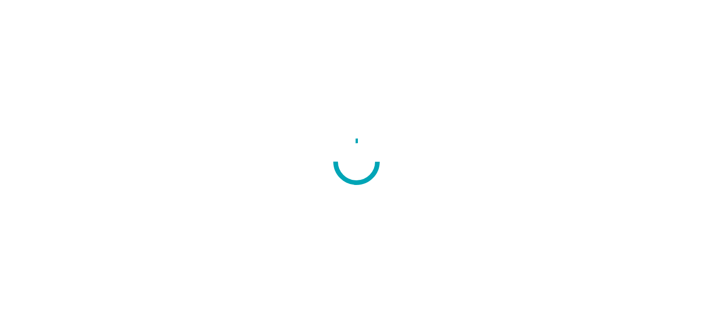
click at [38, 169] on div at bounding box center [356, 161] width 713 height 323
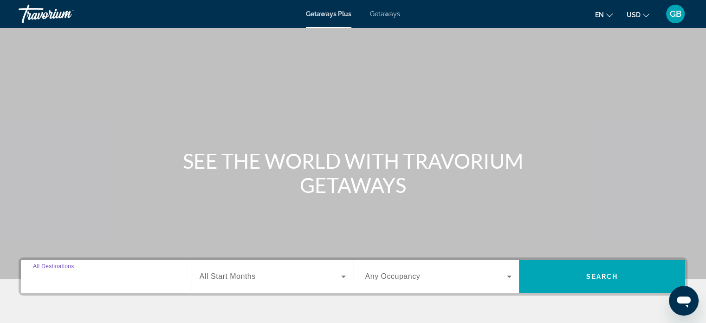
click at [57, 280] on input "Destination All Destinations" at bounding box center [106, 276] width 147 height 11
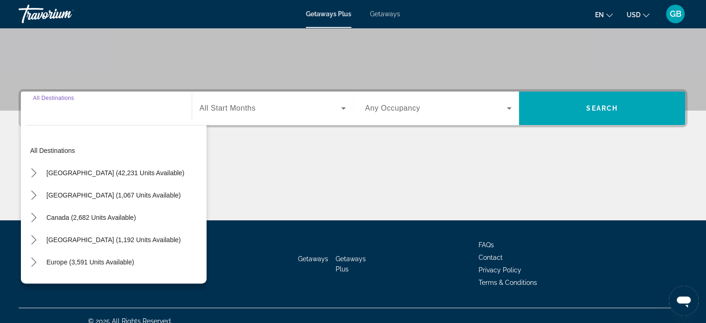
scroll to position [179, 0]
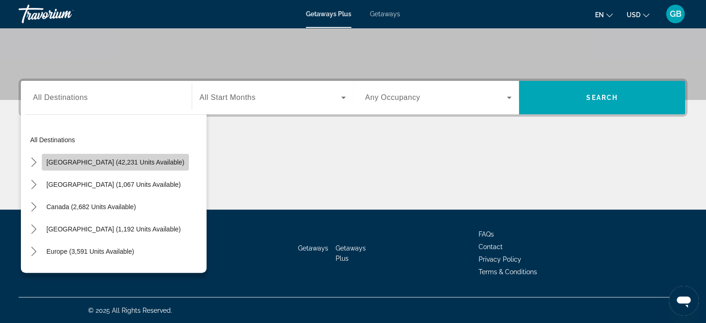
click at [118, 159] on span "United States (42,231 units available)" at bounding box center [115, 161] width 138 height 7
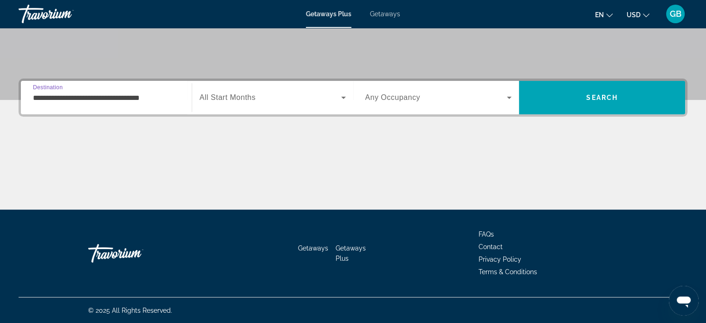
click at [163, 100] on input "**********" at bounding box center [106, 97] width 147 height 11
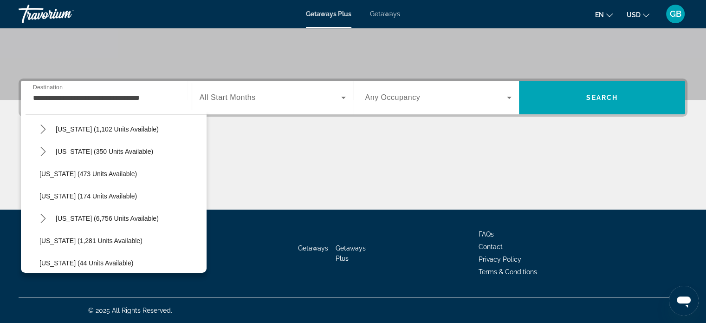
scroll to position [771, 0]
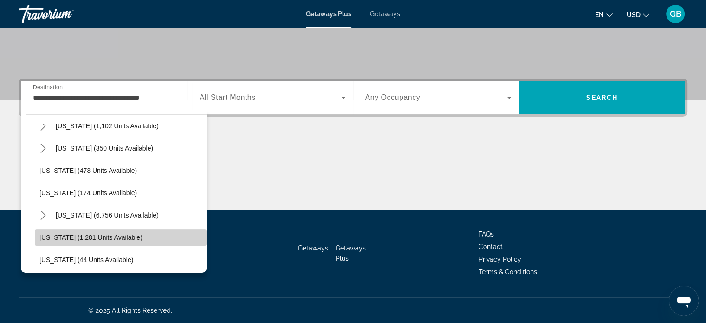
click at [125, 235] on span "Washington (1,281 units available)" at bounding box center [90, 236] width 103 height 7
type input "**********"
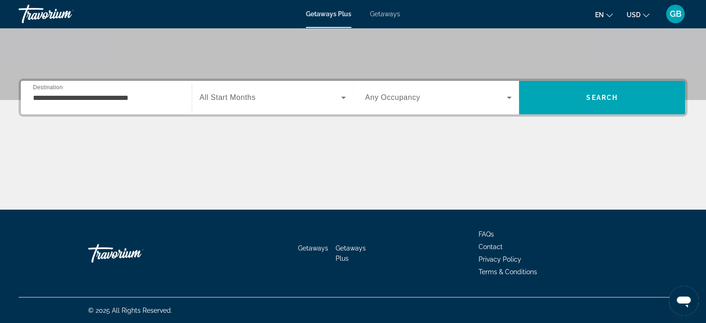
click at [239, 98] on span "All Start Months" at bounding box center [228, 97] width 56 height 8
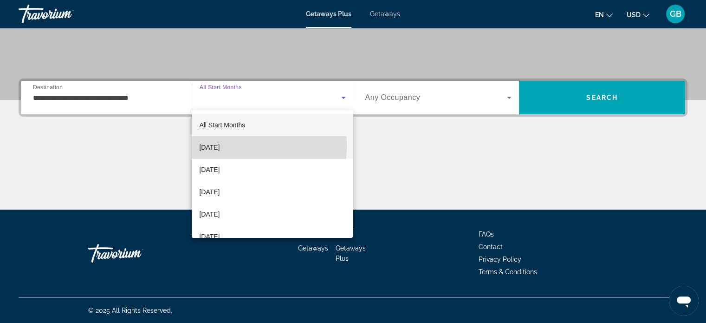
click at [220, 146] on span "[DATE]" at bounding box center [209, 147] width 20 height 11
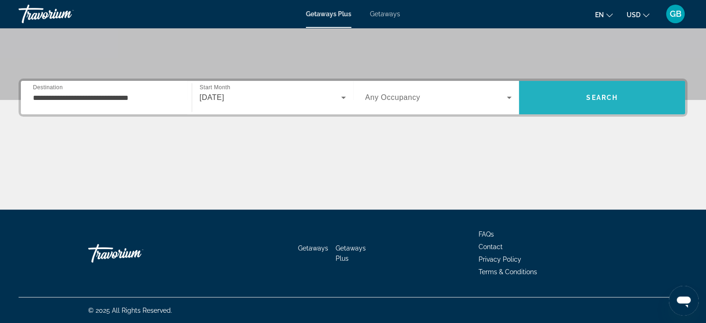
click at [592, 96] on span "Search" at bounding box center [602, 97] width 32 height 7
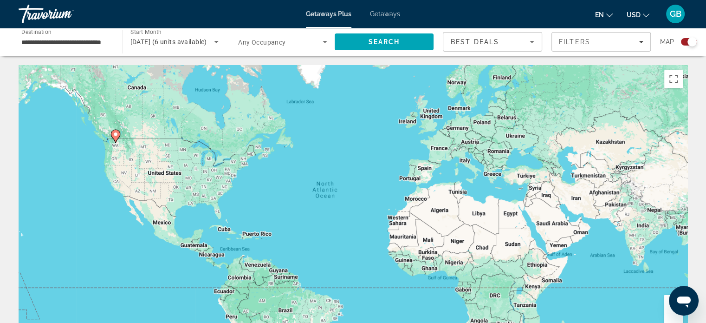
click at [385, 14] on span "Getaways" at bounding box center [385, 13] width 30 height 7
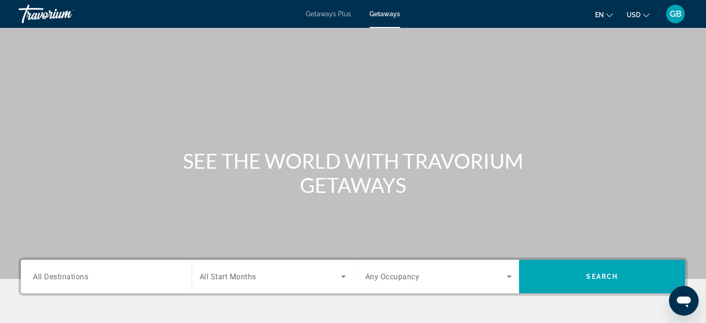
click at [62, 276] on span "All Destinations" at bounding box center [60, 276] width 55 height 9
click at [62, 276] on input "Destination All Destinations" at bounding box center [106, 276] width 147 height 11
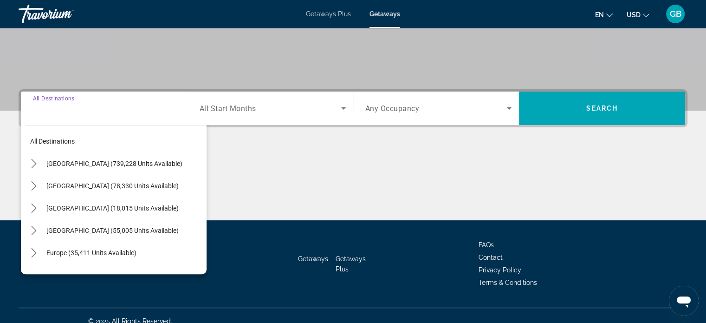
scroll to position [179, 0]
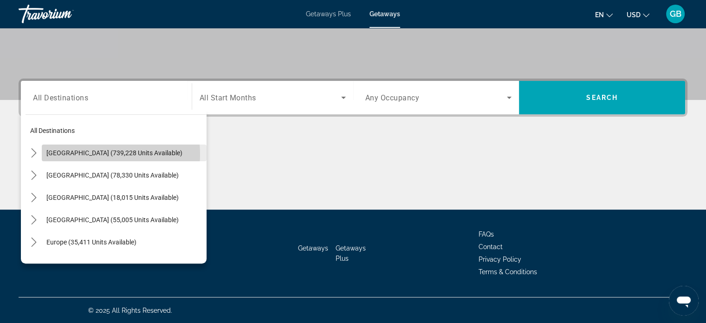
click at [105, 154] on span "[GEOGRAPHIC_DATA] (739,228 units available)" at bounding box center [114, 152] width 136 height 7
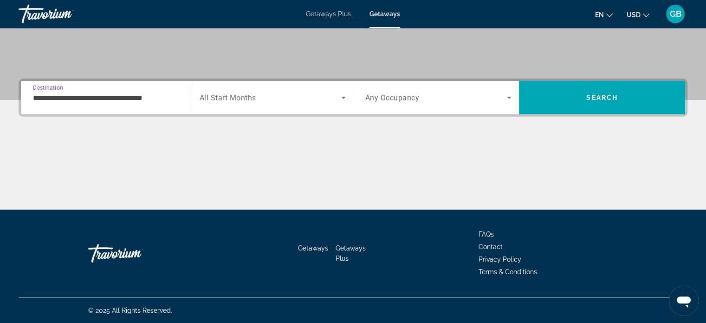
click at [113, 99] on input "**********" at bounding box center [106, 97] width 147 height 11
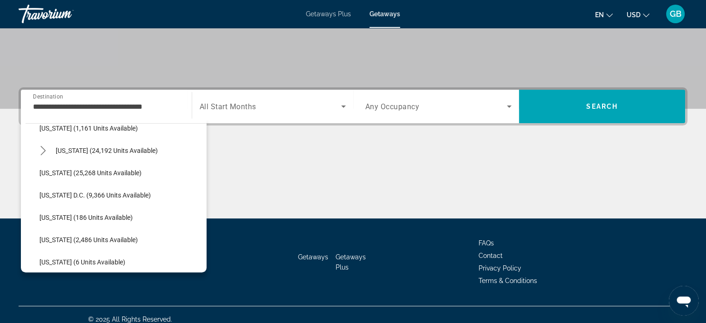
scroll to position [899, 0]
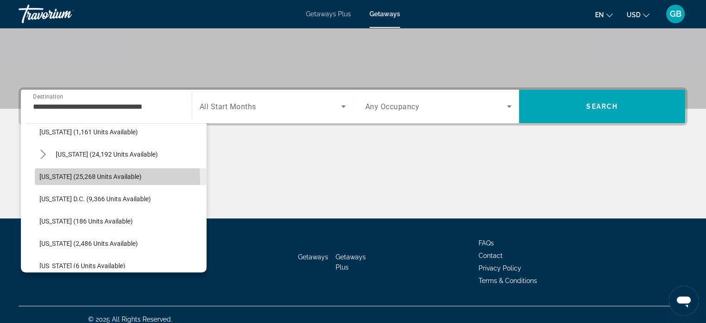
click at [105, 178] on span "[US_STATE] (25,268 units available)" at bounding box center [90, 176] width 102 height 7
type input "**********"
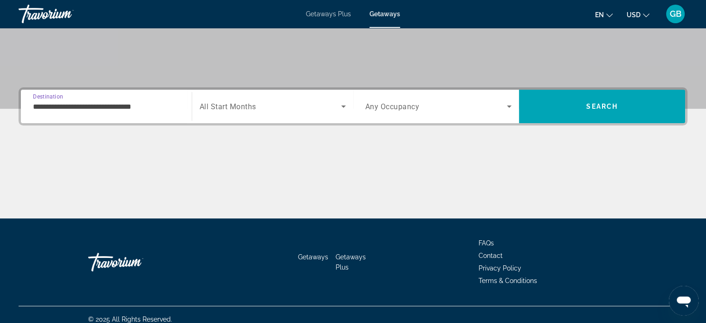
scroll to position [179, 0]
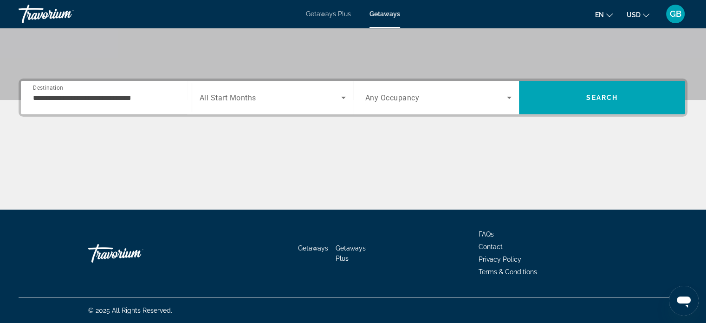
click at [247, 95] on span "All Start Months" at bounding box center [228, 97] width 57 height 9
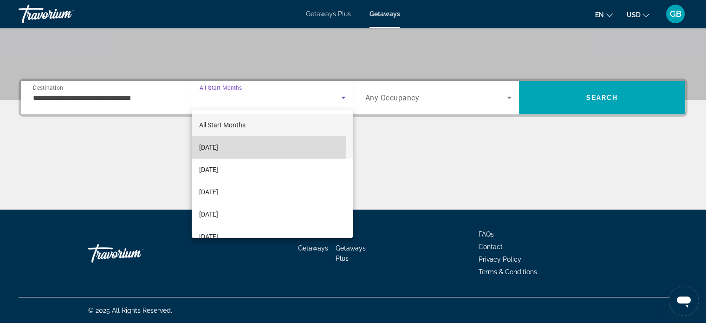
click at [218, 146] on span "[DATE]" at bounding box center [208, 147] width 19 height 11
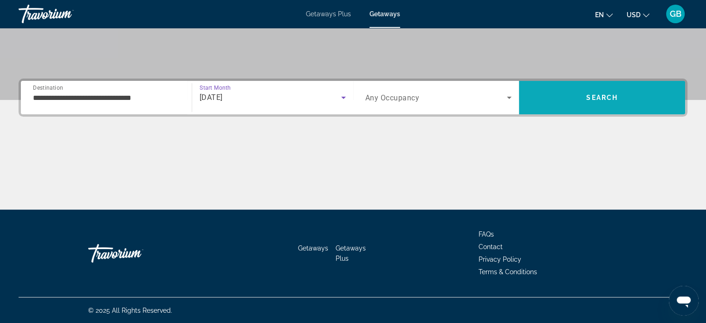
click at [558, 100] on span "Search" at bounding box center [602, 97] width 166 height 22
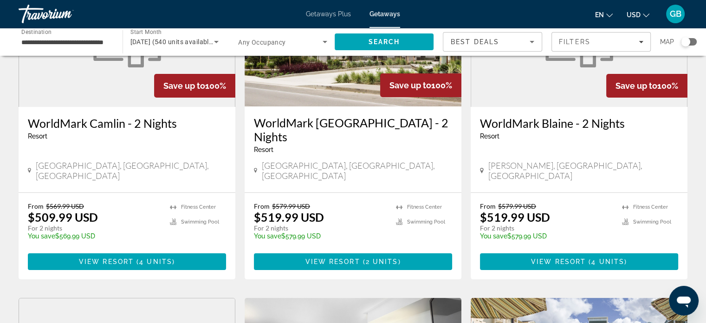
scroll to position [129, 0]
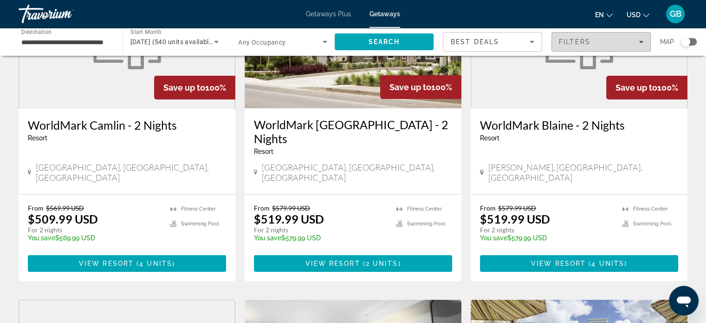
click at [640, 41] on icon "Filters" at bounding box center [641, 42] width 5 height 2
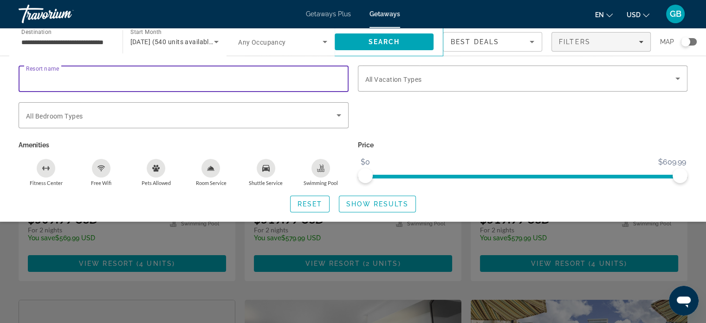
click at [169, 74] on input "Resort name" at bounding box center [183, 78] width 315 height 11
type input "**********"
click at [369, 202] on span "Show Results" at bounding box center [377, 203] width 62 height 7
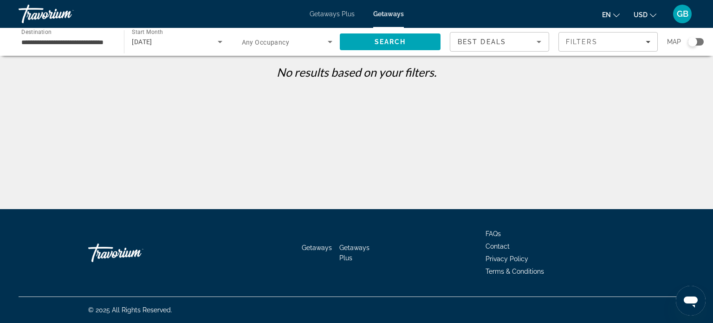
click at [537, 39] on icon "Sort by" at bounding box center [538, 41] width 11 height 11
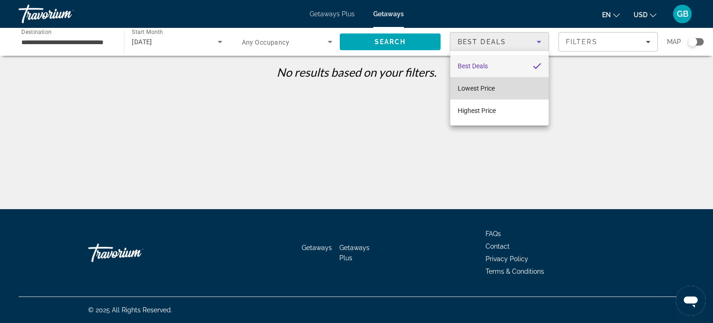
click at [479, 89] on span "Lowest Price" at bounding box center [476, 87] width 37 height 7
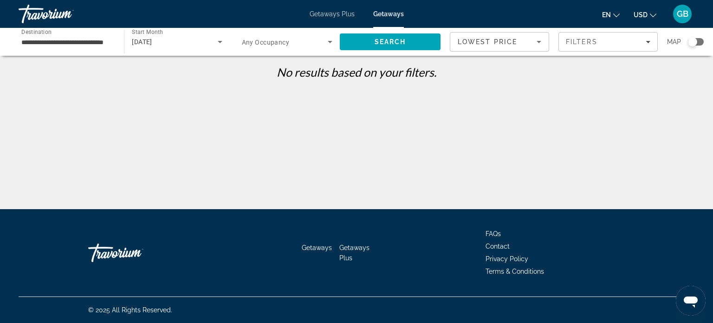
click at [698, 41] on div "Search widget" at bounding box center [696, 41] width 16 height 7
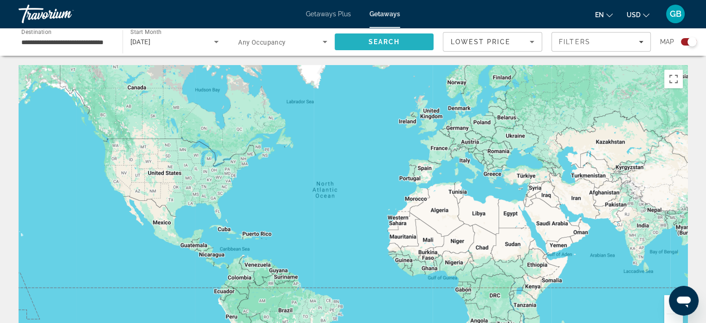
click at [413, 40] on span "Search" at bounding box center [384, 42] width 99 height 22
click at [51, 44] on input "**********" at bounding box center [65, 42] width 89 height 11
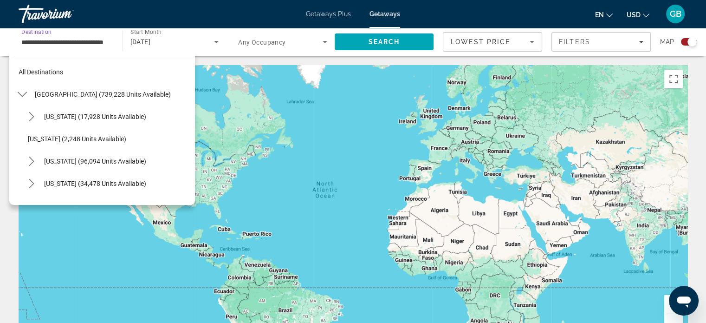
scroll to position [879, 0]
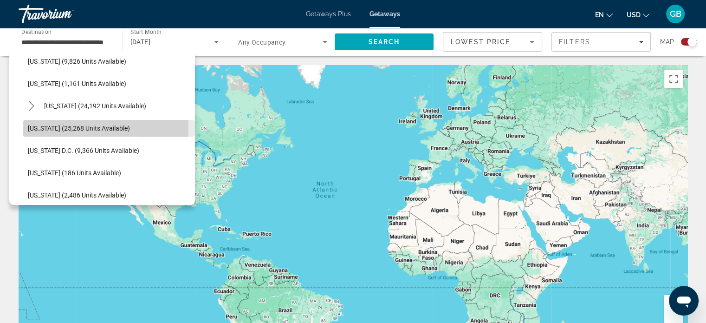
click at [45, 129] on span "[US_STATE] (25,268 units available)" at bounding box center [79, 127] width 102 height 7
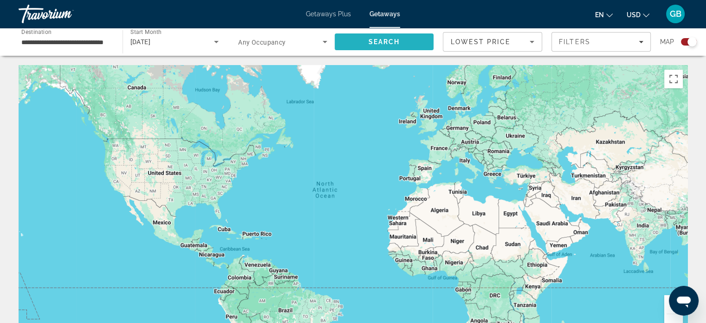
click at [389, 44] on span "Search" at bounding box center [384, 41] width 32 height 7
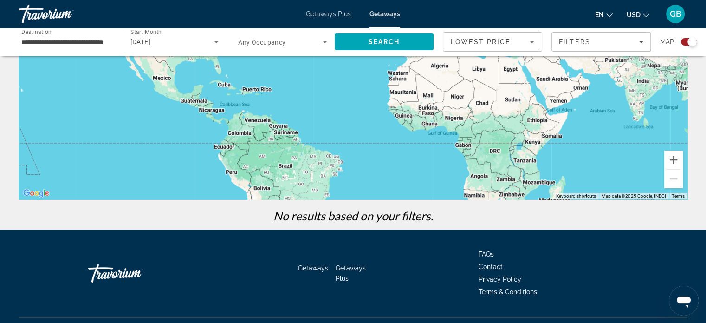
scroll to position [0, 0]
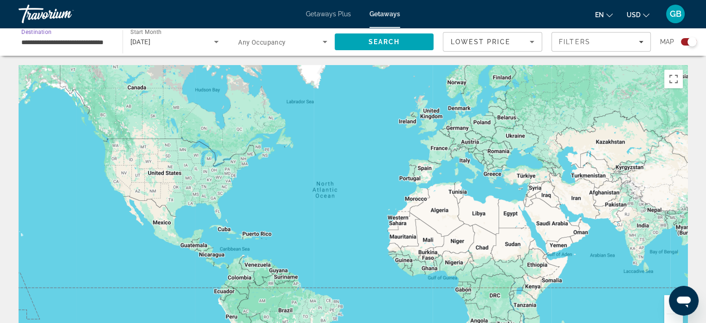
click at [69, 45] on input "**********" at bounding box center [65, 42] width 89 height 11
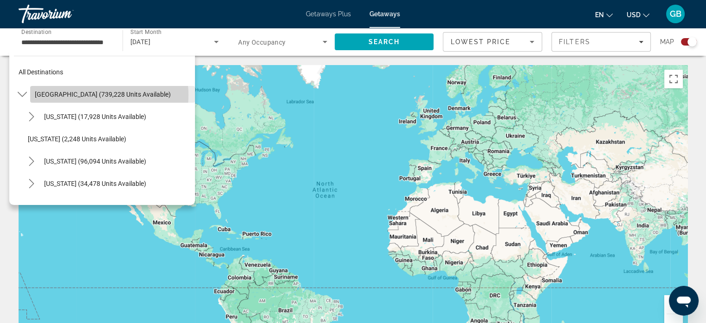
click at [91, 95] on span "[GEOGRAPHIC_DATA] (739,228 units available)" at bounding box center [103, 94] width 136 height 7
type input "**********"
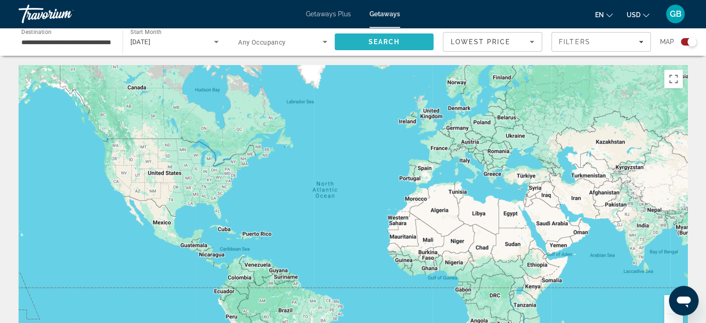
click at [371, 40] on span "Search" at bounding box center [384, 41] width 32 height 7
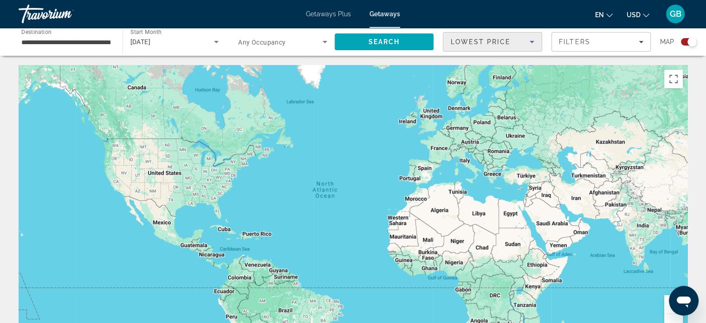
click at [534, 40] on icon "Sort by" at bounding box center [531, 41] width 11 height 11
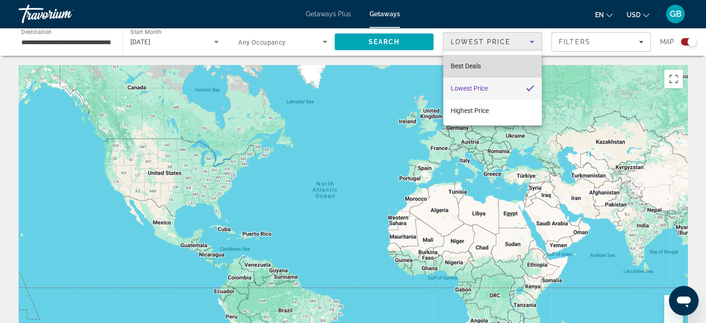
click at [464, 66] on span "Best Deals" at bounding box center [466, 65] width 30 height 7
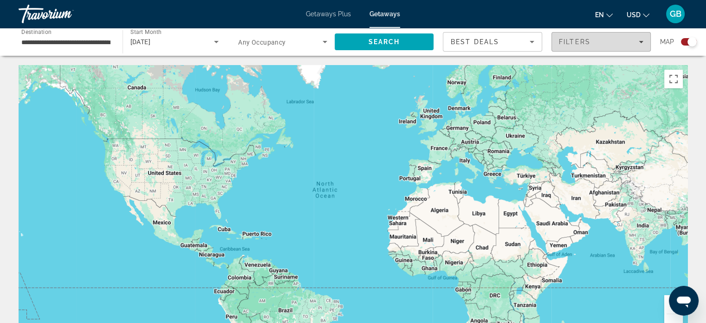
click at [640, 41] on icon "Filters" at bounding box center [641, 42] width 5 height 2
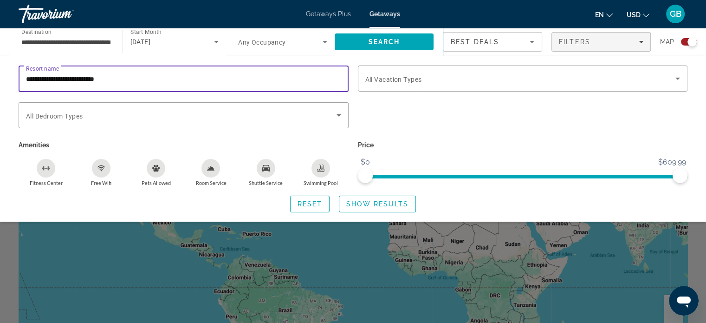
click at [159, 79] on input "**********" at bounding box center [183, 78] width 315 height 11
type input "*"
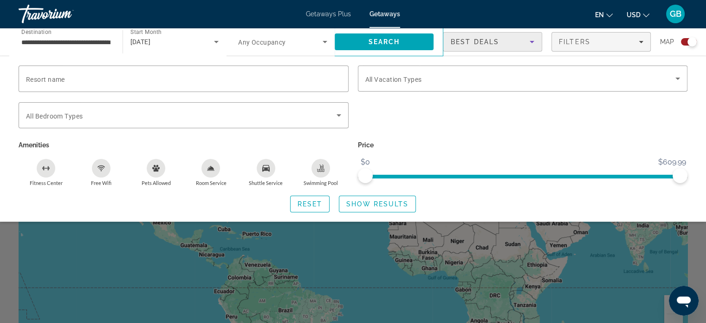
click at [529, 41] on icon "Sort by" at bounding box center [531, 41] width 11 height 11
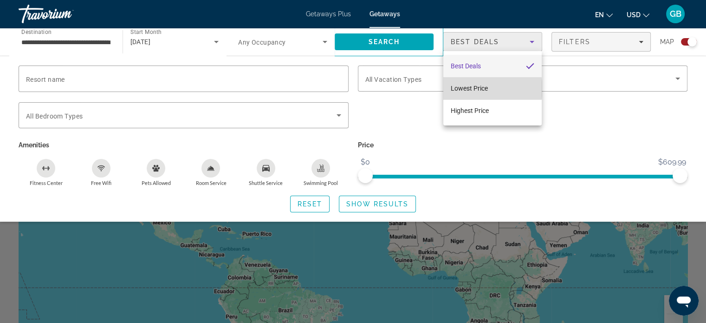
click at [476, 89] on span "Lowest Price" at bounding box center [469, 87] width 37 height 7
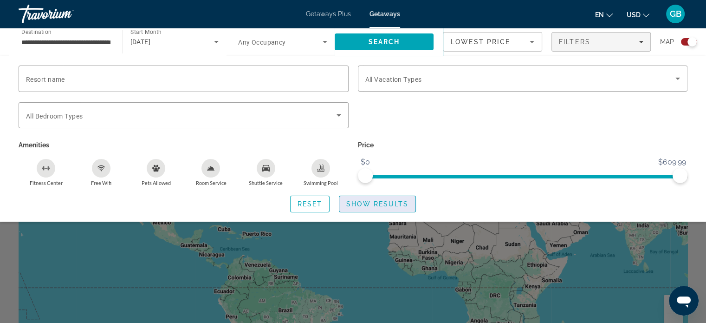
click at [373, 205] on span "Show Results" at bounding box center [377, 203] width 62 height 7
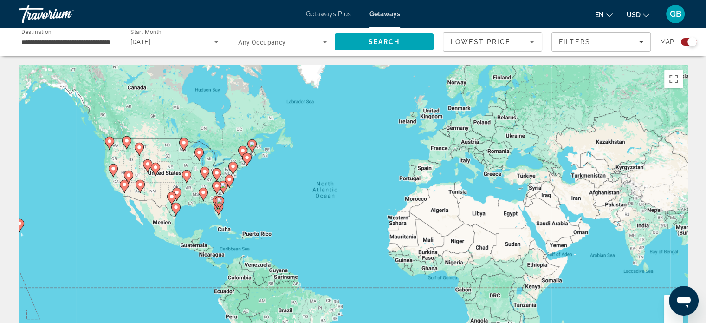
click at [110, 143] on image "Main content" at bounding box center [110, 141] width 6 height 6
type input "**********"
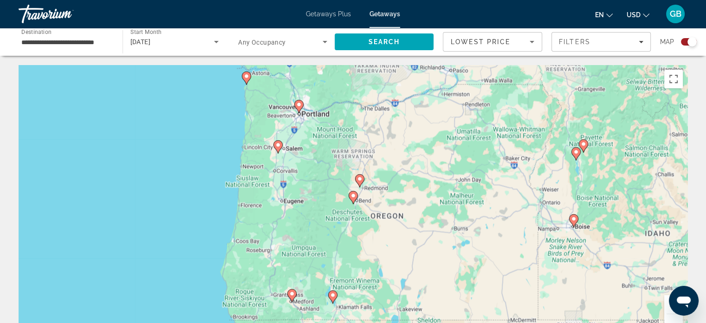
click at [110, 143] on div "To activate drag with keyboard, press Alt + Enter. Once in keyboard drag state,…" at bounding box center [353, 204] width 669 height 278
click at [247, 77] on image "Main content" at bounding box center [247, 76] width 6 height 6
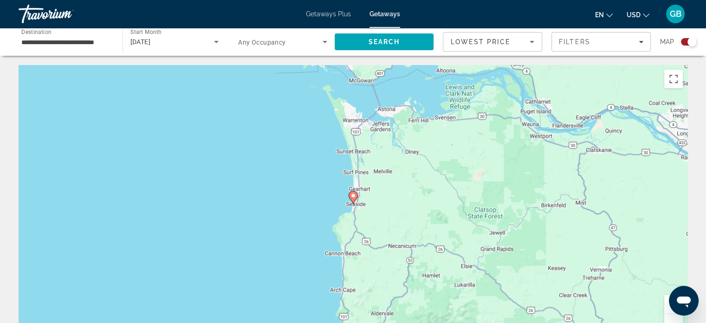
click at [351, 194] on image "Main content" at bounding box center [353, 196] width 6 height 6
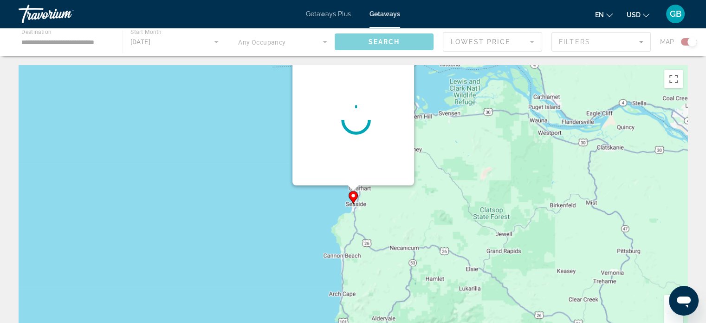
click at [351, 194] on image "Main content" at bounding box center [353, 196] width 6 height 6
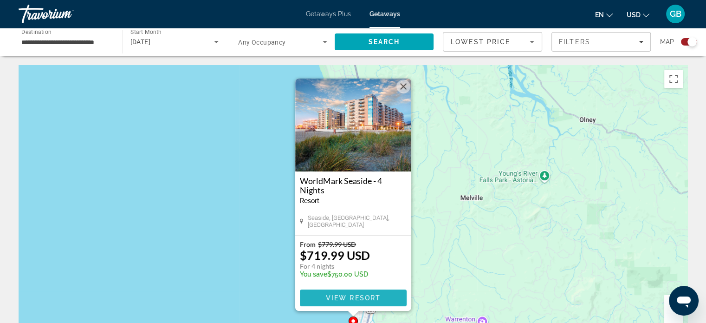
click at [330, 296] on span "View Resort" at bounding box center [352, 297] width 55 height 7
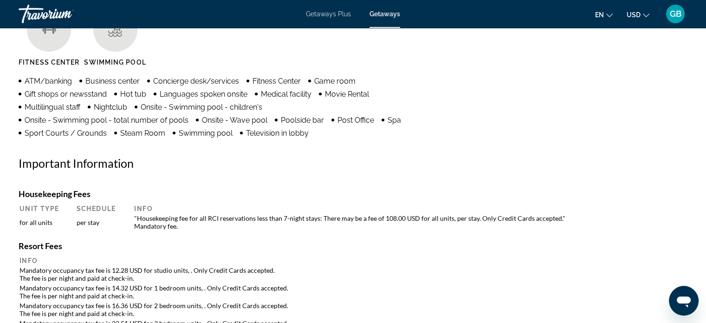
scroll to position [169, 0]
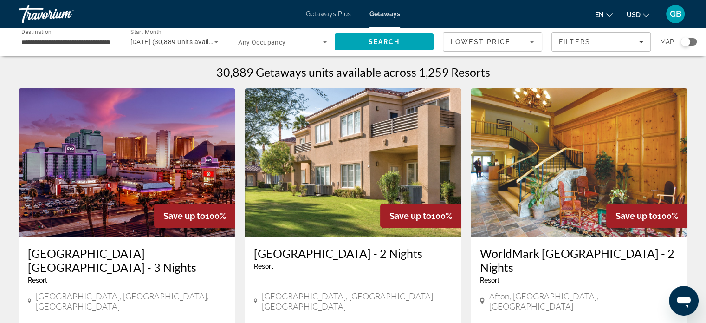
click at [47, 46] on input "**********" at bounding box center [65, 42] width 89 height 11
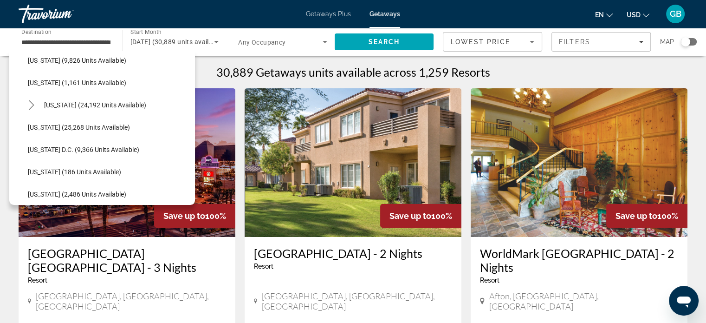
scroll to position [877, 0]
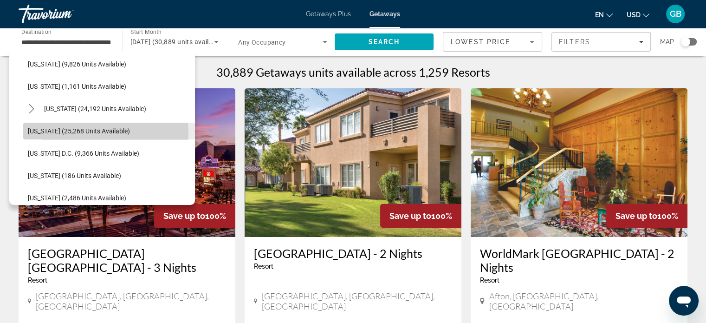
click at [56, 133] on span "[US_STATE] (25,268 units available)" at bounding box center [79, 130] width 102 height 7
type input "**********"
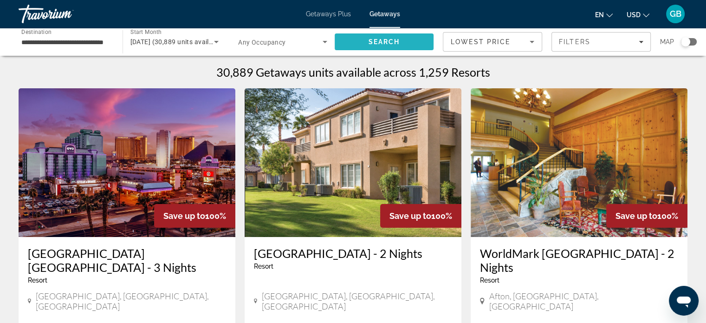
click at [381, 40] on span "Search" at bounding box center [384, 41] width 32 height 7
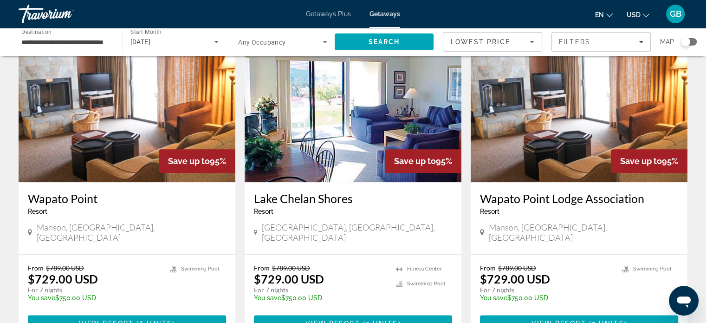
scroll to position [1080, 0]
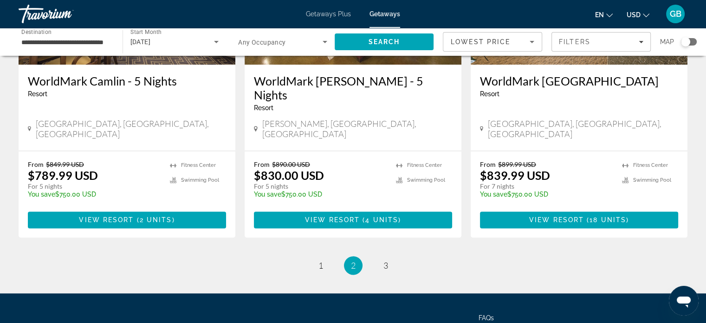
scroll to position [1192, 0]
click at [387, 260] on span "3" at bounding box center [385, 265] width 5 height 10
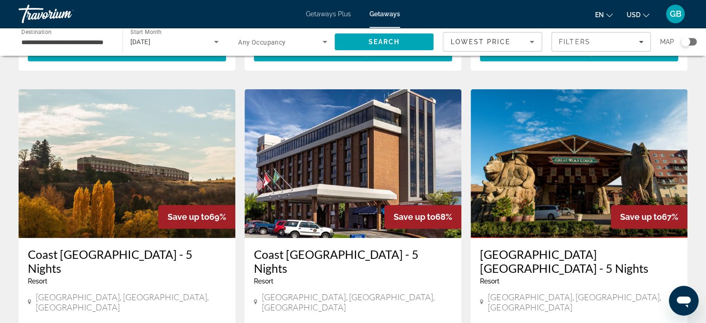
scroll to position [318, 0]
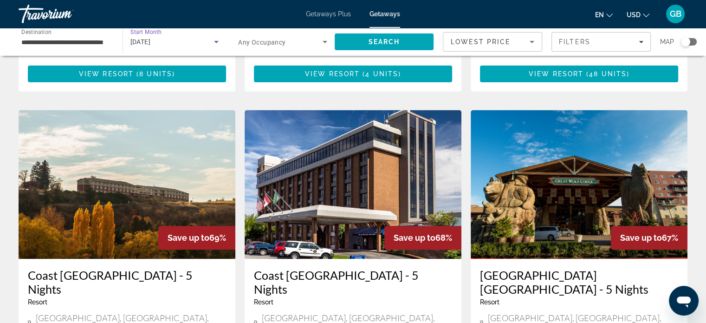
click at [145, 42] on span "[DATE]" at bounding box center [140, 41] width 20 height 7
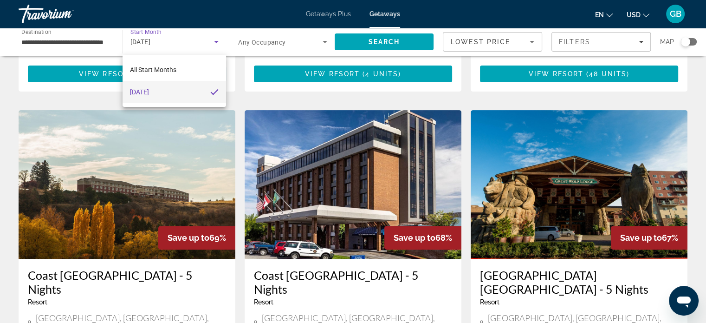
click at [282, 92] on div at bounding box center [353, 161] width 706 height 323
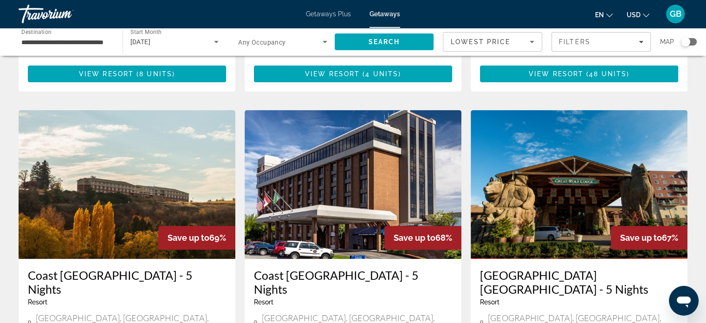
click at [692, 41] on div "Search widget" at bounding box center [689, 41] width 16 height 7
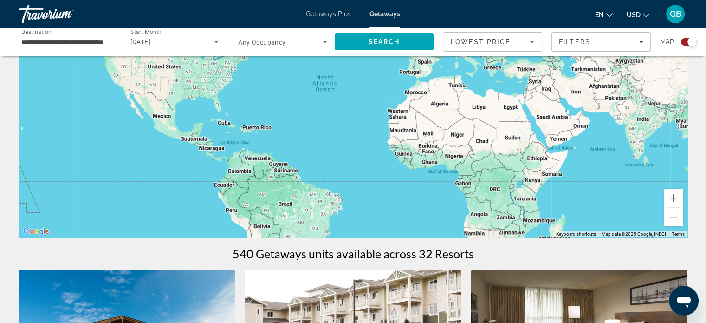
scroll to position [43, 0]
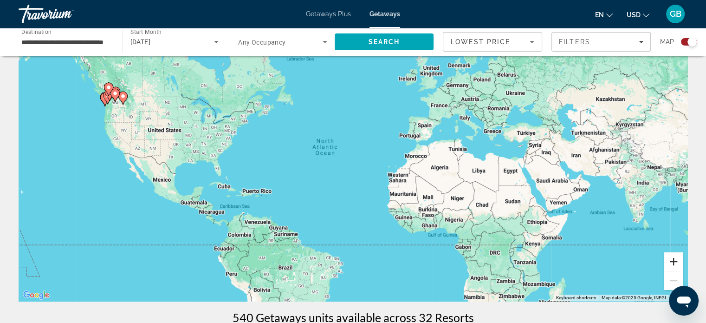
click at [674, 263] on button "Zoom in" at bounding box center [673, 261] width 19 height 19
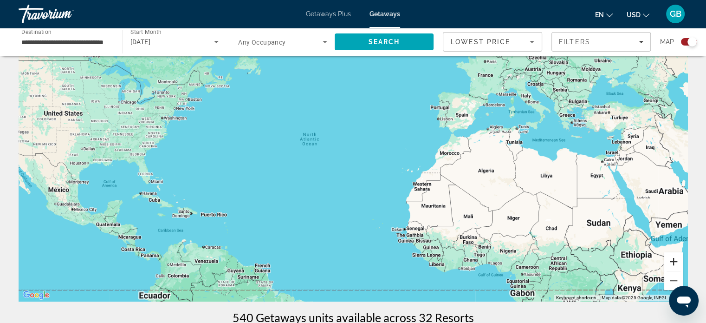
click at [674, 263] on button "Zoom in" at bounding box center [673, 261] width 19 height 19
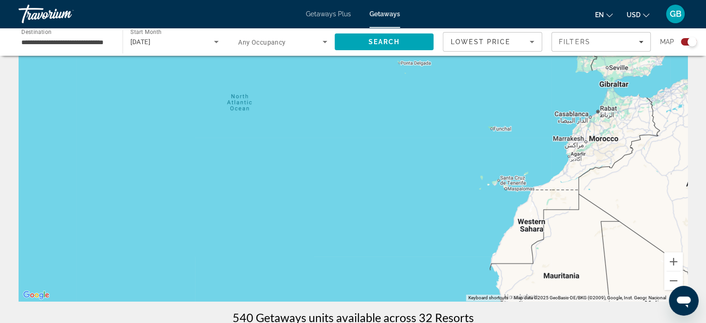
click at [136, 192] on div "Main content" at bounding box center [353, 161] width 669 height 278
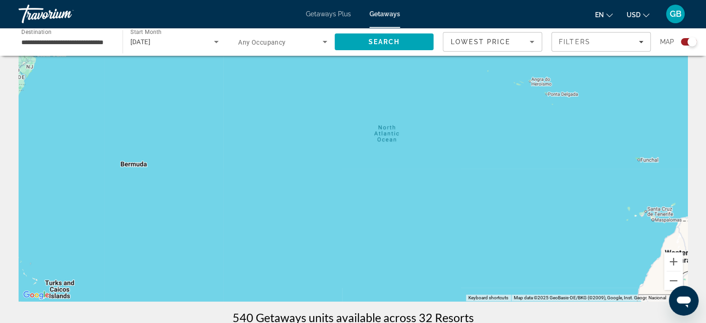
drag, startPoint x: 136, startPoint y: 192, endPoint x: 369, endPoint y: 252, distance: 241.3
click at [369, 252] on div "Main content" at bounding box center [353, 161] width 669 height 278
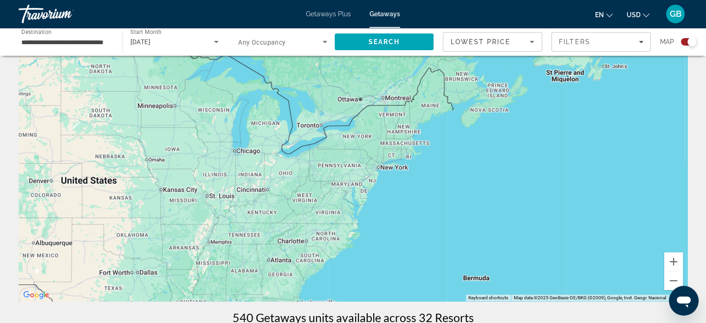
drag, startPoint x: 74, startPoint y: 142, endPoint x: 322, endPoint y: 219, distance: 259.5
click at [322, 219] on div "Main content" at bounding box center [353, 161] width 669 height 278
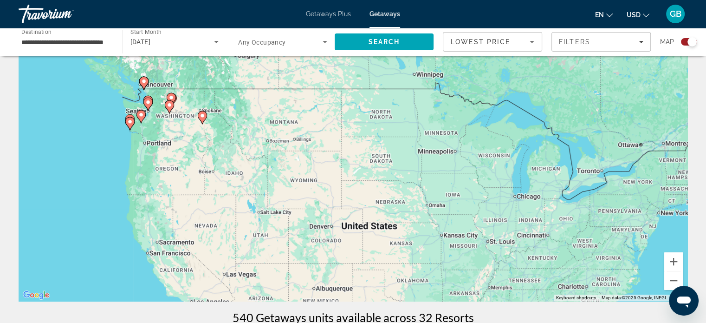
drag, startPoint x: 58, startPoint y: 99, endPoint x: 306, endPoint y: 149, distance: 253.8
click at [306, 149] on div "To activate drag with keyboard, press Alt + Enter. Once in keyboard drag state,…" at bounding box center [353, 161] width 669 height 278
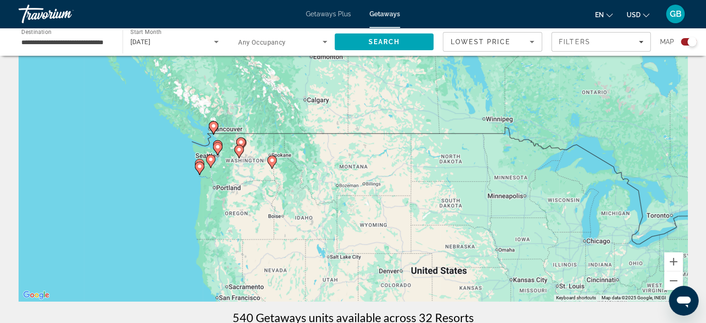
drag, startPoint x: 195, startPoint y: 156, endPoint x: 259, endPoint y: 202, distance: 78.7
click at [259, 202] on div "To activate drag with keyboard, press Alt + Enter. Once in keyboard drag state,…" at bounding box center [353, 161] width 669 height 278
click at [212, 126] on image "Main content" at bounding box center [214, 126] width 6 height 6
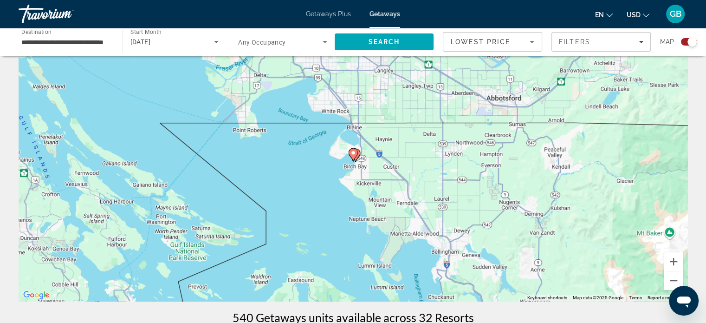
click at [353, 153] on image "Main content" at bounding box center [353, 153] width 6 height 6
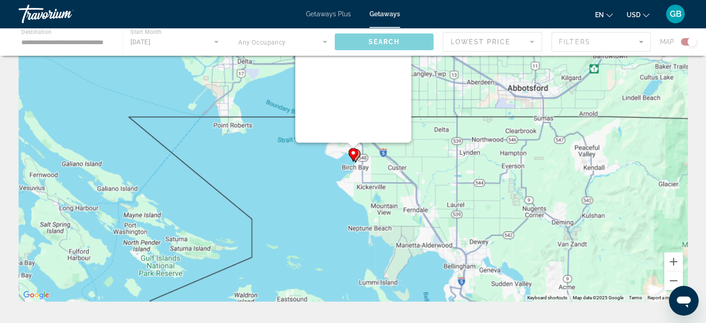
scroll to position [2, 0]
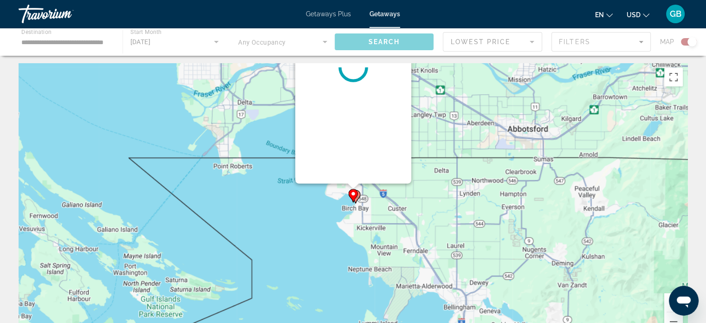
click at [353, 202] on div "To navigate, press the arrow keys. To activate drag with keyboard, press Alt + …" at bounding box center [687, 202] width 669 height 0
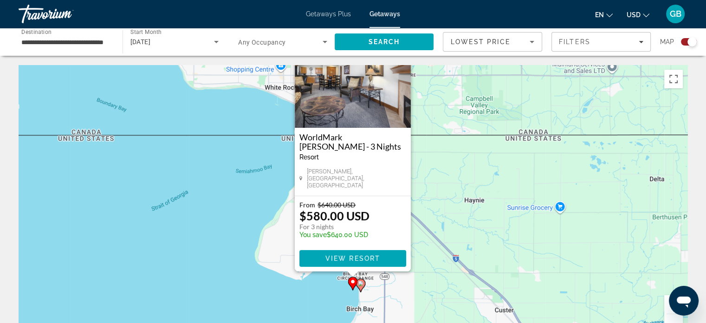
click at [455, 177] on div "To activate drag with keyboard, press Alt + Enter. Once in keyboard drag state,…" at bounding box center [353, 204] width 669 height 278
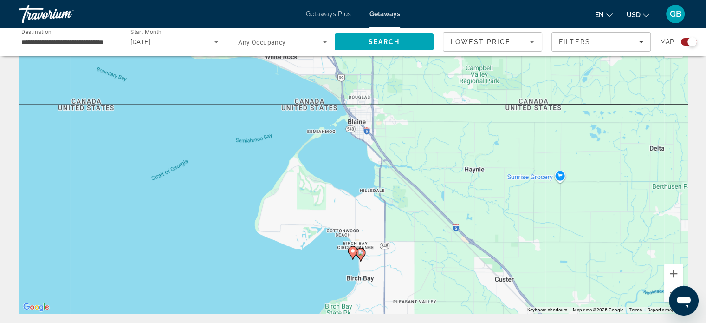
scroll to position [26, 0]
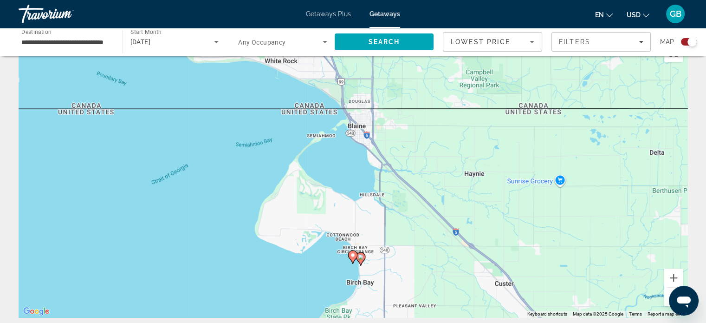
click at [353, 256] on image "Main content" at bounding box center [353, 255] width 6 height 6
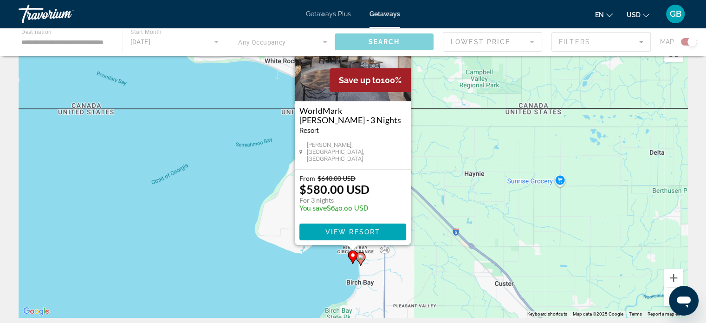
click at [353, 178] on div "To navigate, press the arrow keys. To activate drag with keyboard, press Alt + …" at bounding box center [687, 178] width 669 height 0
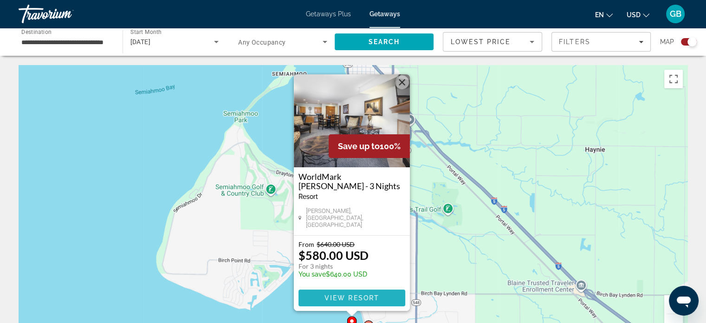
click at [332, 297] on span "View Resort" at bounding box center [351, 297] width 55 height 7
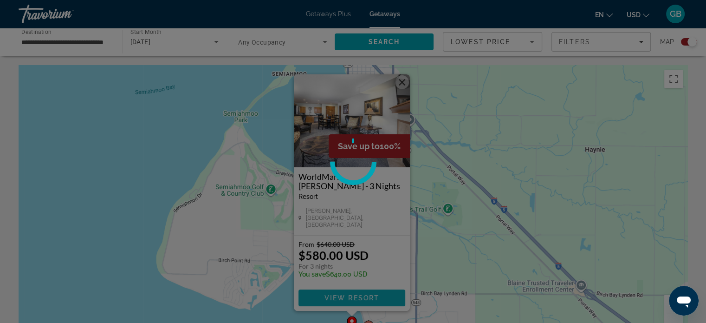
click at [332, 297] on div at bounding box center [353, 161] width 706 height 323
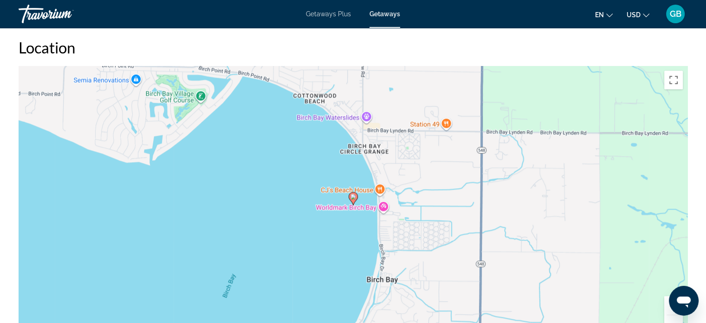
scroll to position [1171, 0]
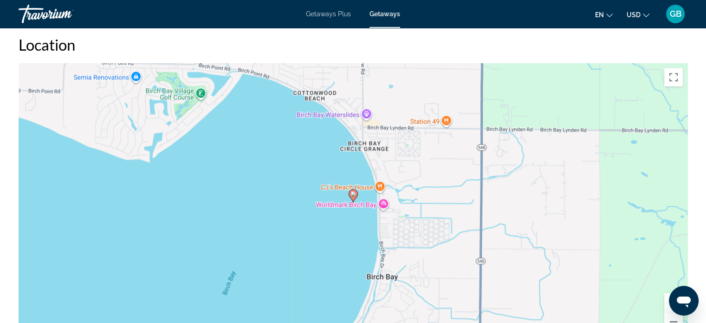
click at [351, 194] on image "Main content" at bounding box center [353, 194] width 6 height 6
click at [355, 194] on image "Main content" at bounding box center [353, 194] width 6 height 6
click at [352, 193] on image "Main content" at bounding box center [353, 194] width 6 height 6
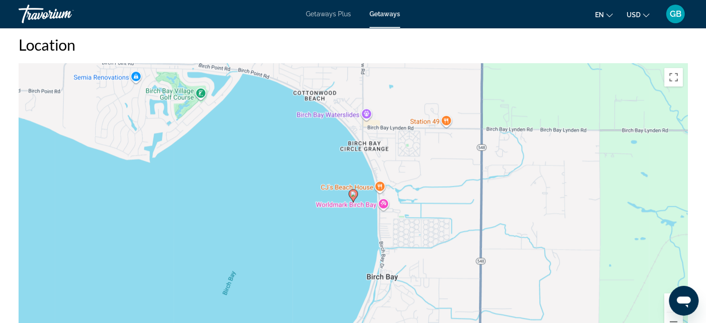
click at [352, 193] on image "Main content" at bounding box center [353, 194] width 6 height 6
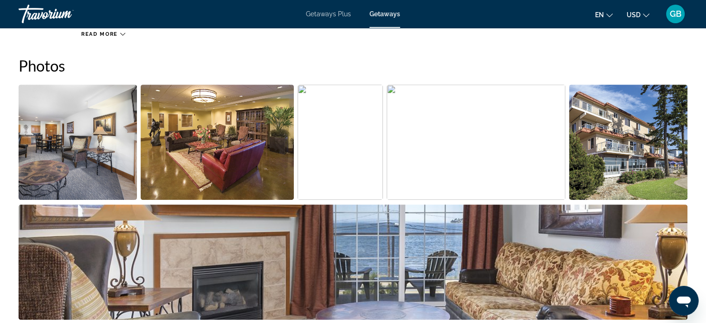
scroll to position [415, 0]
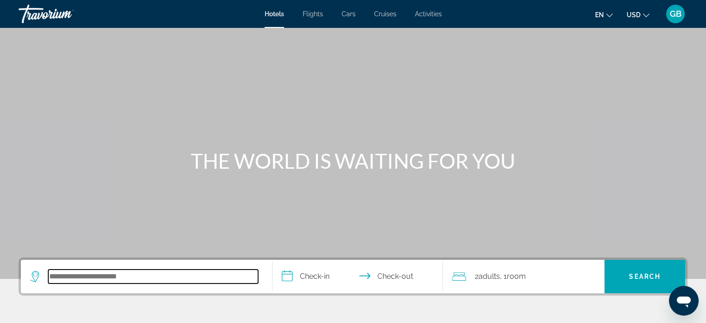
click at [88, 280] on input "Search hotel destination" at bounding box center [153, 276] width 210 height 14
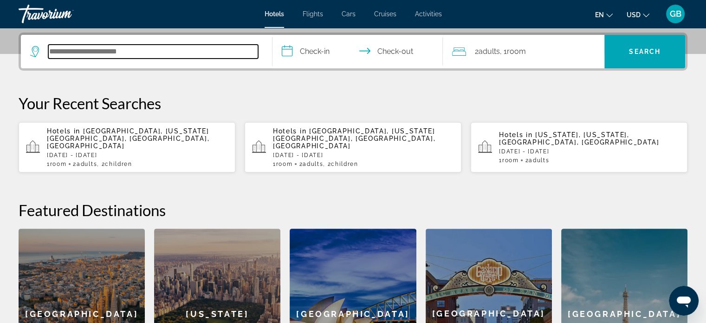
scroll to position [226, 0]
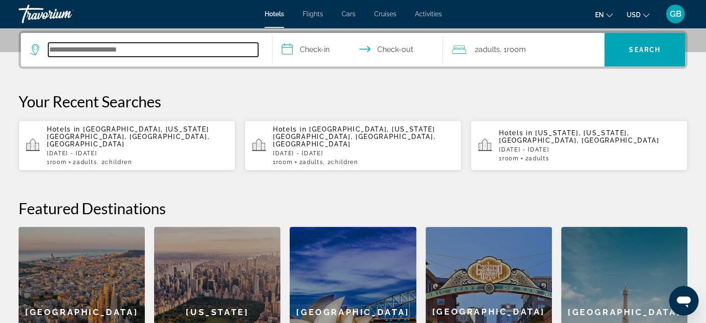
click at [215, 47] on input "Search hotel destination" at bounding box center [153, 50] width 210 height 14
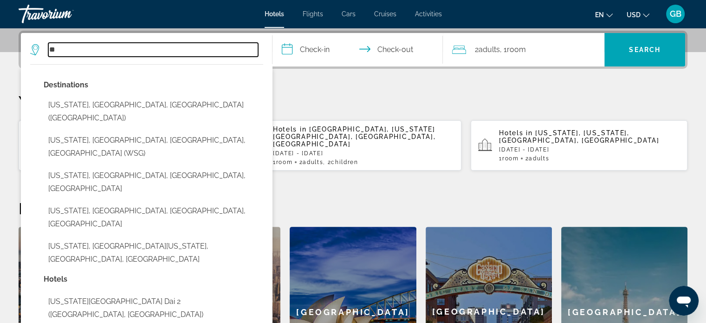
type input "*"
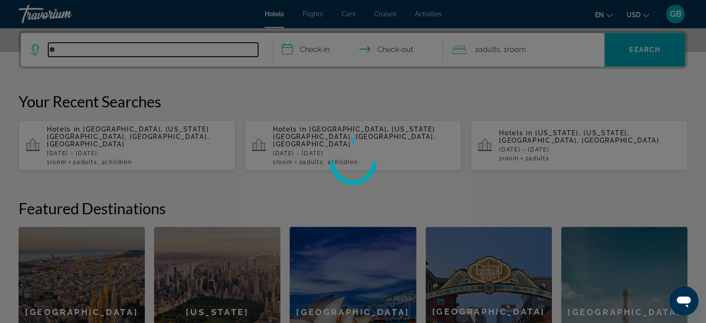
type input "*"
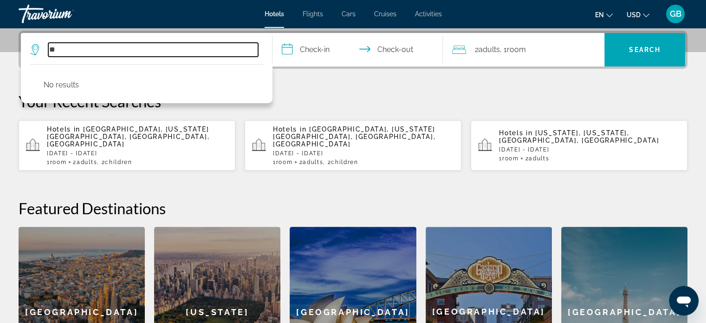
type input "*"
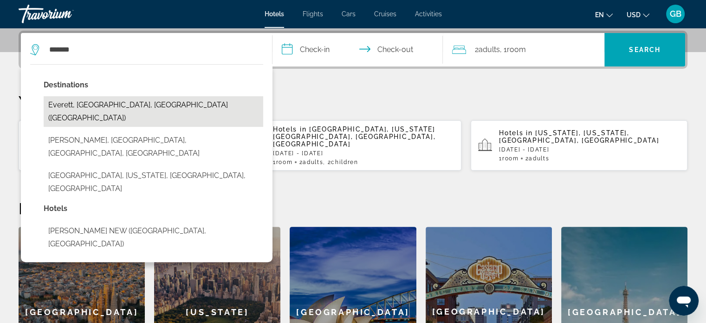
click at [123, 103] on button "Everett, WA, United States (PAE)" at bounding box center [154, 111] width 220 height 31
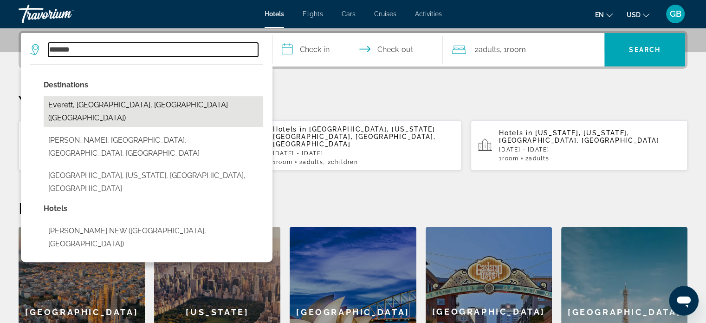
type input "**********"
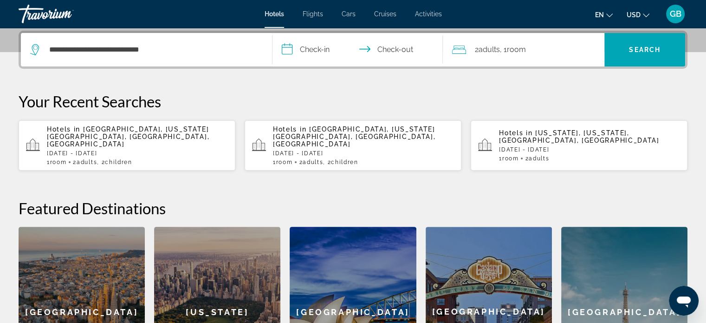
click at [320, 50] on input "**********" at bounding box center [359, 51] width 175 height 36
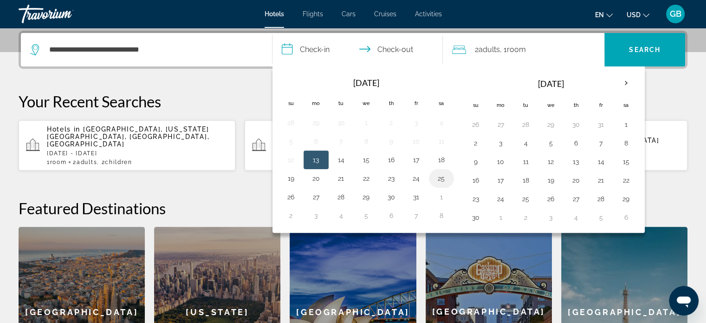
click at [441, 176] on button "25" at bounding box center [441, 178] width 15 height 13
click at [290, 199] on button "26" at bounding box center [291, 196] width 15 height 13
type input "**********"
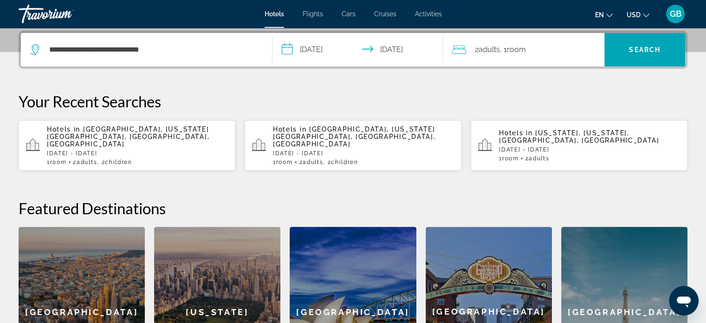
click at [498, 52] on span "Adults" at bounding box center [488, 49] width 21 height 9
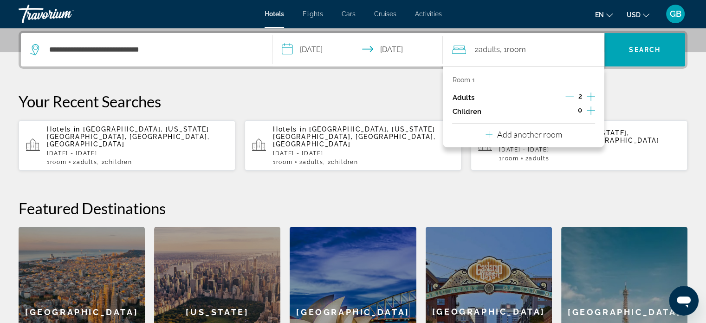
click at [588, 97] on icon "Increment adults" at bounding box center [591, 96] width 8 height 11
click at [657, 47] on span "Search" at bounding box center [645, 49] width 32 height 7
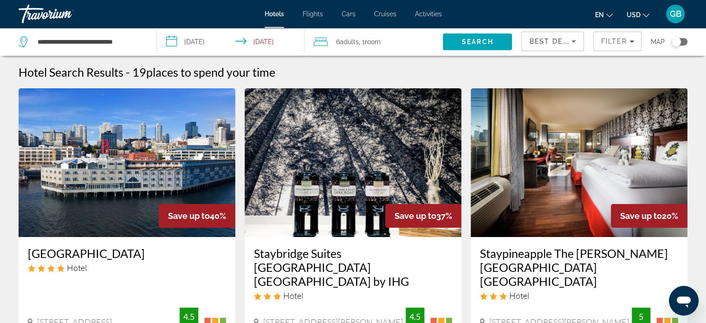
click at [685, 38] on button "Toggle map" at bounding box center [676, 42] width 23 height 8
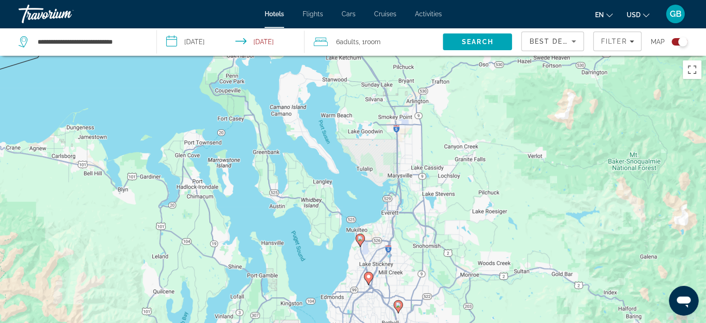
drag, startPoint x: 432, startPoint y: 89, endPoint x: 455, endPoint y: 203, distance: 116.5
click at [455, 203] on div "To activate drag with keyboard, press Alt + Enter. Once in keyboard drag state,…" at bounding box center [353, 217] width 706 height 323
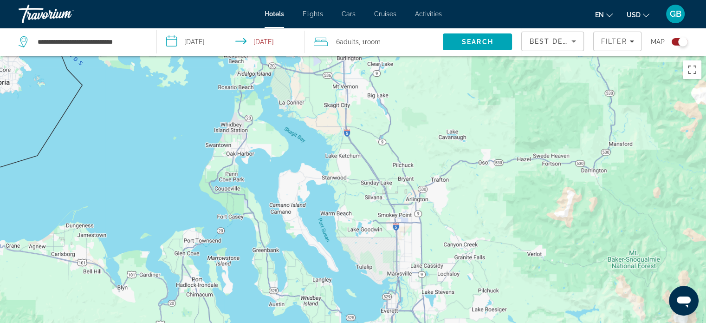
drag, startPoint x: 484, startPoint y: 120, endPoint x: 483, endPoint y: 220, distance: 99.3
click at [483, 220] on div "To activate drag with keyboard, press Alt + Enter. Once in keyboard drag state,…" at bounding box center [353, 217] width 706 height 323
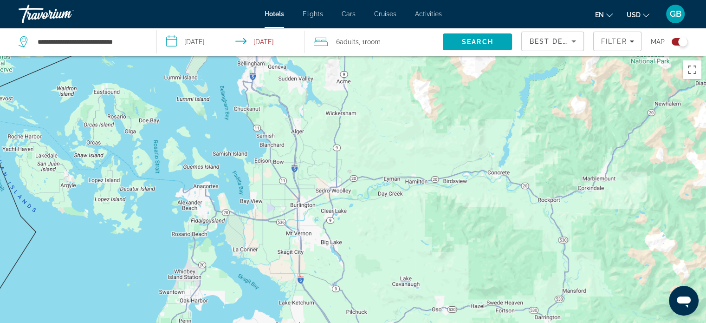
drag, startPoint x: 472, startPoint y: 138, endPoint x: 426, endPoint y: 302, distance: 170.4
click at [426, 302] on div "To activate drag with keyboard, press Alt + Enter. Once in keyboard drag state,…" at bounding box center [353, 217] width 706 height 323
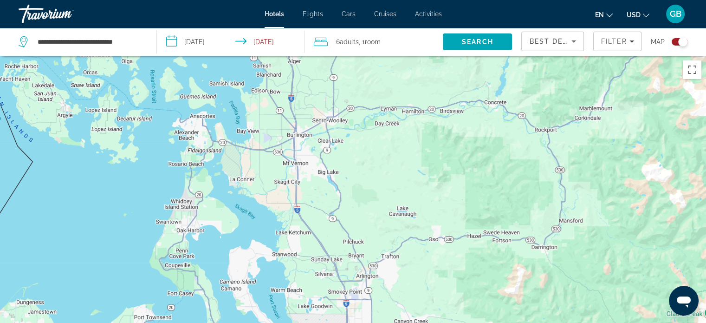
drag, startPoint x: 431, startPoint y: 278, endPoint x: 428, endPoint y: 184, distance: 94.3
click at [428, 184] on div "Main content" at bounding box center [353, 217] width 706 height 323
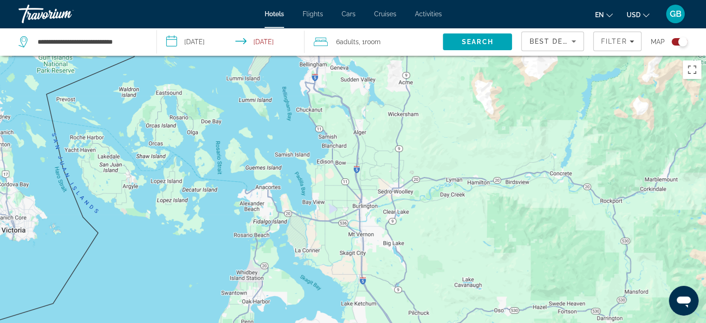
drag, startPoint x: 98, startPoint y: 206, endPoint x: 166, endPoint y: 278, distance: 99.2
click at [166, 278] on div "To activate drag with keyboard, press Alt + Enter. Once in keyboard drag state,…" at bounding box center [353, 217] width 706 height 323
click at [85, 41] on input "**********" at bounding box center [90, 42] width 106 height 14
click at [58, 42] on input "**********" at bounding box center [90, 42] width 106 height 14
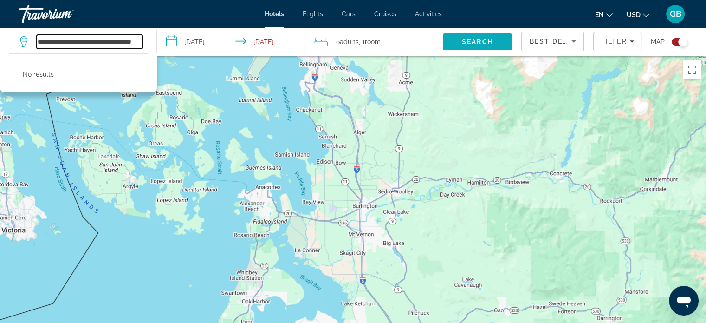
type input "**********"
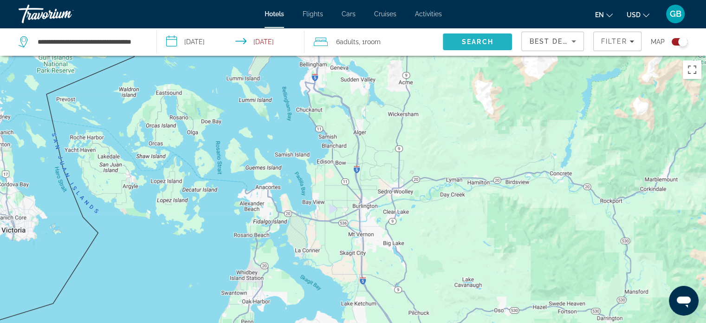
click at [488, 42] on span "Search" at bounding box center [478, 41] width 32 height 7
click at [483, 45] on span "Search" at bounding box center [477, 42] width 69 height 22
